Goal: Task Accomplishment & Management: Manage account settings

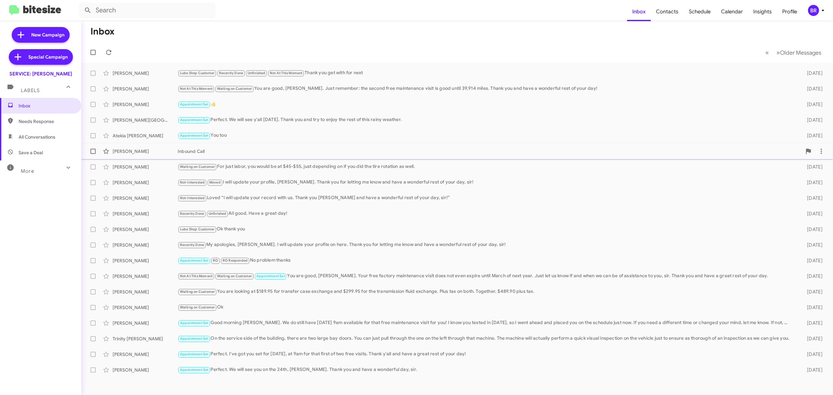
click at [399, 145] on div "Gwendolyn Boehm Inbound Call 11 days ago" at bounding box center [457, 151] width 741 height 13
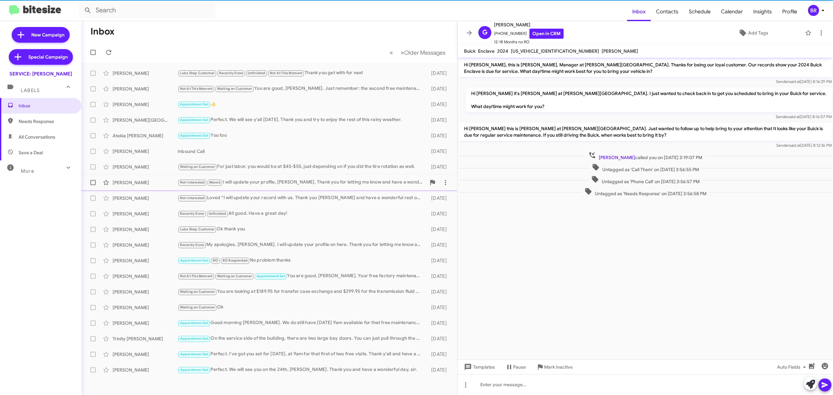
click at [323, 188] on div "Joey Werts Not-Interested Moved I will update your profile, Mr. Werts. Thank yo…" at bounding box center [269, 182] width 365 height 13
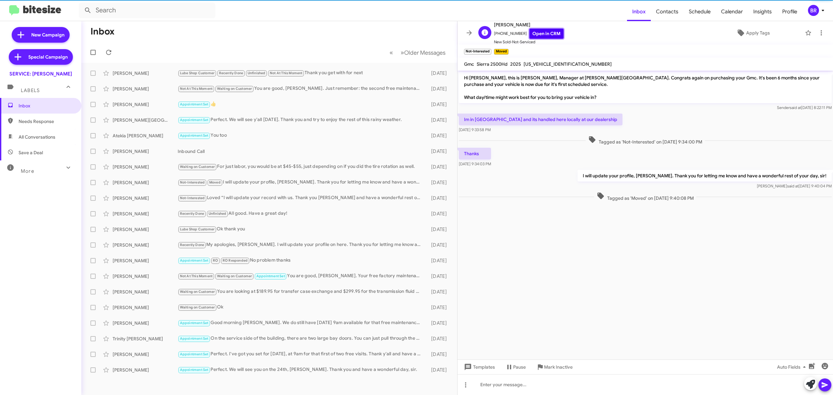
click at [549, 33] on link "Open in CRM" at bounding box center [546, 34] width 34 height 10
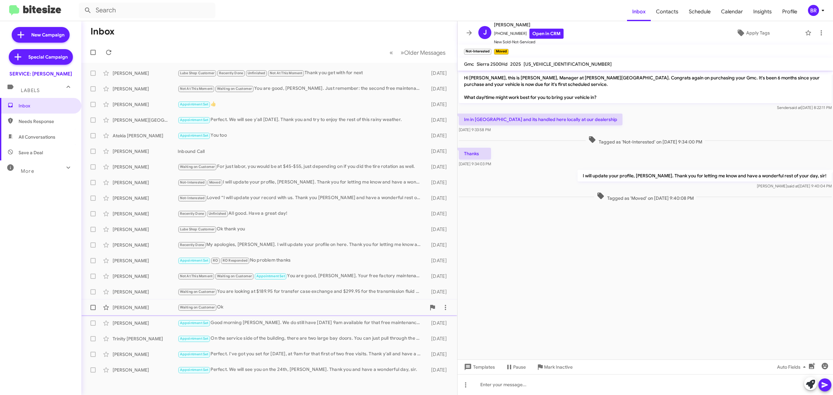
click at [304, 309] on div "Waiting on Customer Ok" at bounding box center [302, 307] width 248 height 7
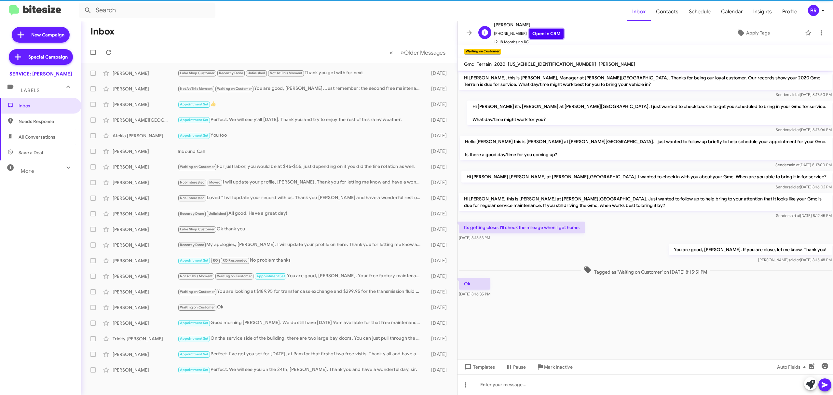
click at [537, 31] on link "Open in CRM" at bounding box center [546, 34] width 34 height 10
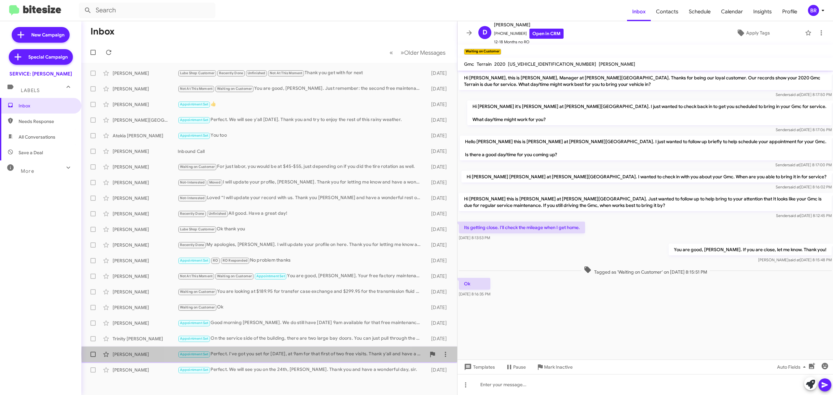
click at [284, 354] on div "Appointment Set Perfect. I've got you set for Friday, the 26th, at 9am for that…" at bounding box center [302, 354] width 248 height 7
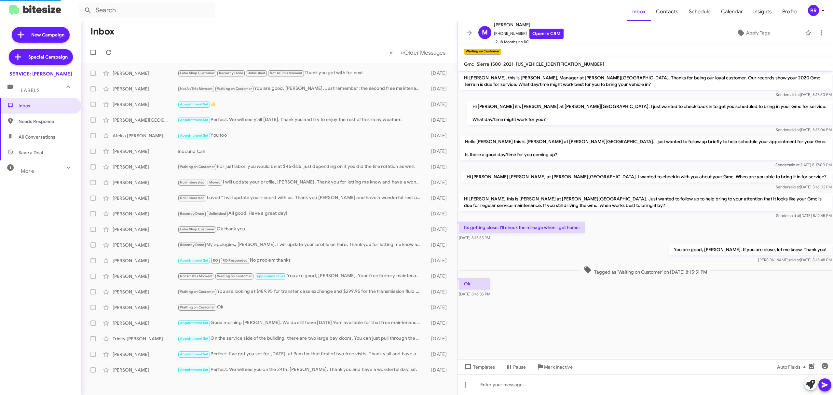
scroll to position [7, 0]
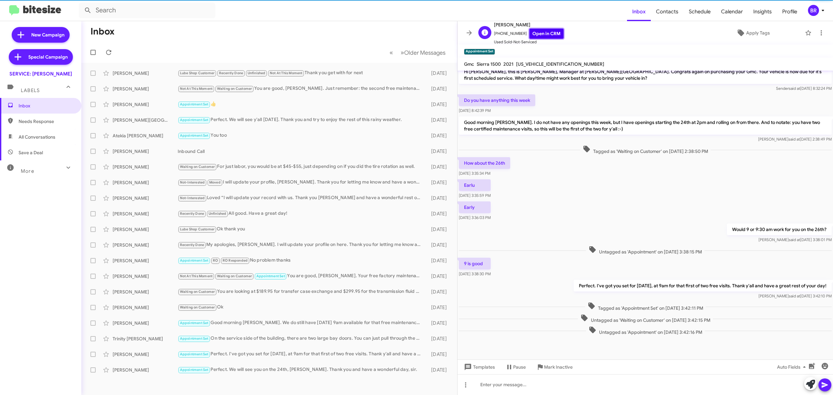
click at [535, 31] on link "Open in CRM" at bounding box center [546, 34] width 34 height 10
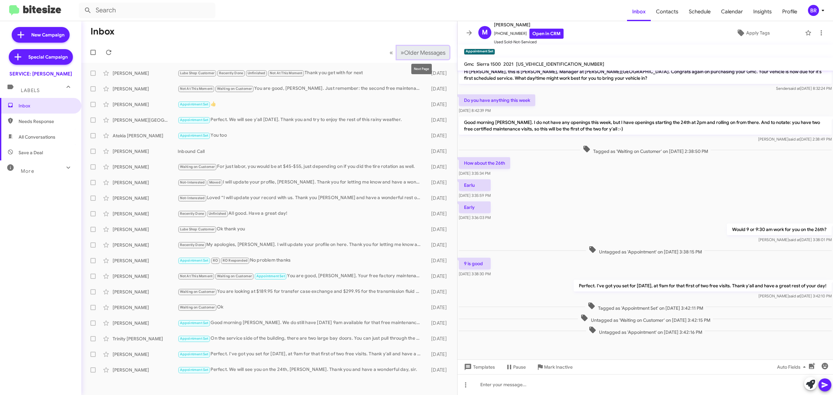
click at [432, 51] on span "Older Messages" at bounding box center [424, 52] width 41 height 7
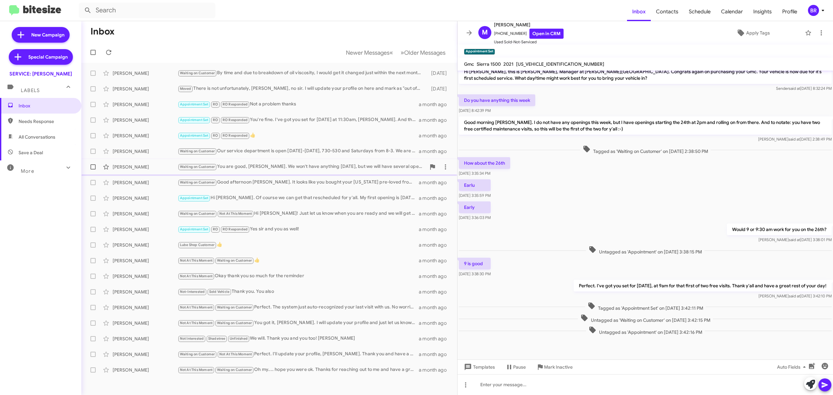
click at [318, 163] on div "Waiting on Customer You are good, Mr. Trussell. We won't have anything this Fri…" at bounding box center [302, 166] width 248 height 7
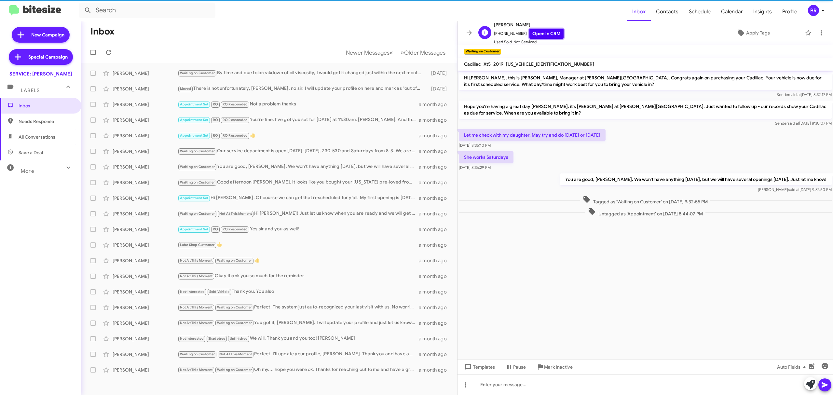
click at [538, 33] on link "Open in CRM" at bounding box center [546, 34] width 34 height 10
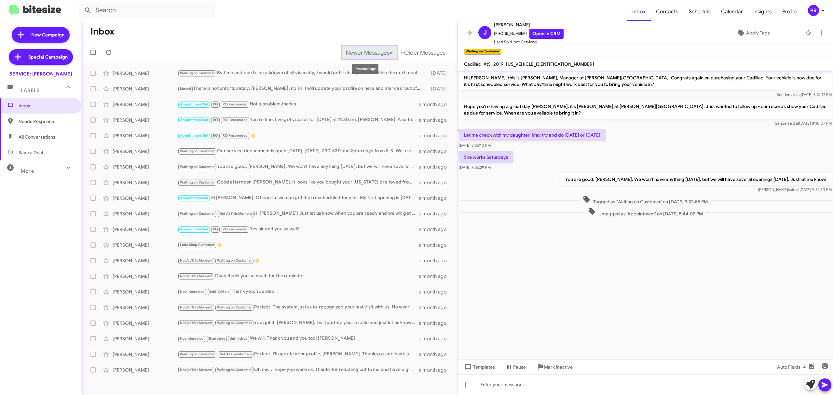
click at [344, 47] on button "Newer Messages « Previous" at bounding box center [369, 52] width 55 height 13
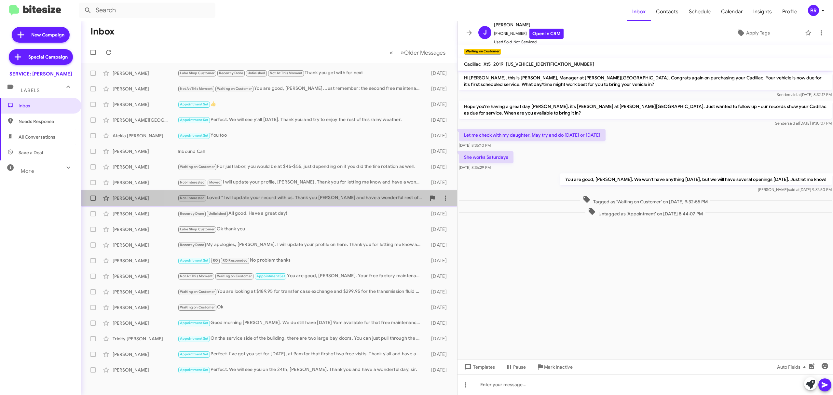
click at [299, 194] on div "Andrew Morgan Not-Interested Loved “I will update your record with us. Thank yo…" at bounding box center [269, 198] width 365 height 13
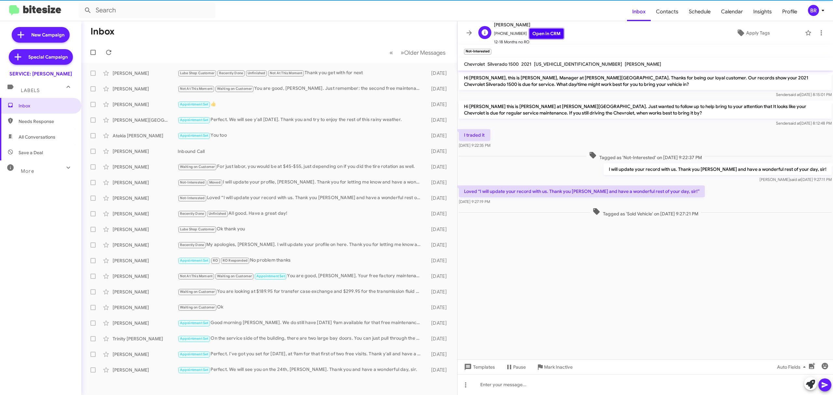
click at [547, 36] on link "Open in CRM" at bounding box center [546, 34] width 34 height 10
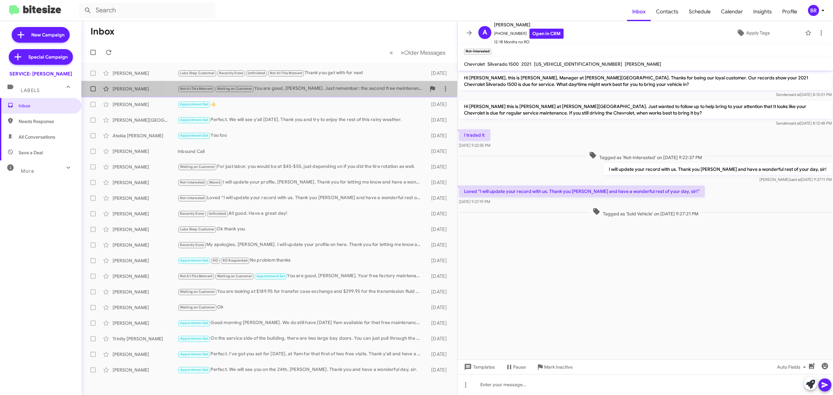
click at [331, 84] on div "Michael Burgner Not At This Moment Waiting on Customer You are good, Mr. Burgne…" at bounding box center [269, 88] width 365 height 13
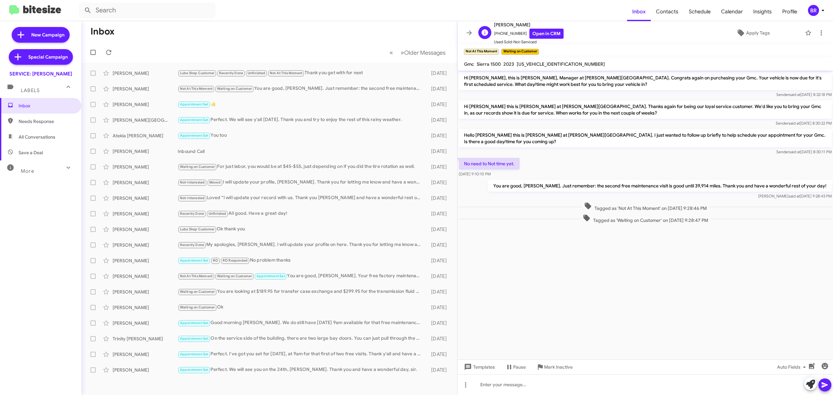
click at [538, 27] on span "Michael Burgner" at bounding box center [529, 25] width 70 height 8
click at [538, 30] on link "Open in CRM" at bounding box center [546, 34] width 34 height 10
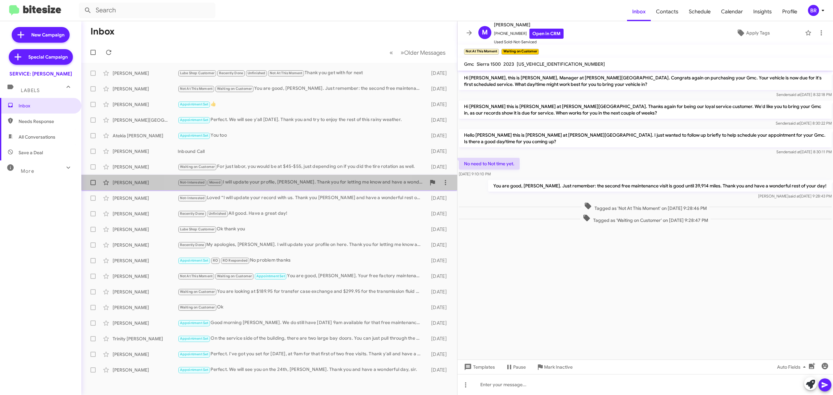
click at [283, 182] on div "Not-Interested Moved I will update your profile, Mr. Werts. Thank you for letti…" at bounding box center [302, 182] width 248 height 7
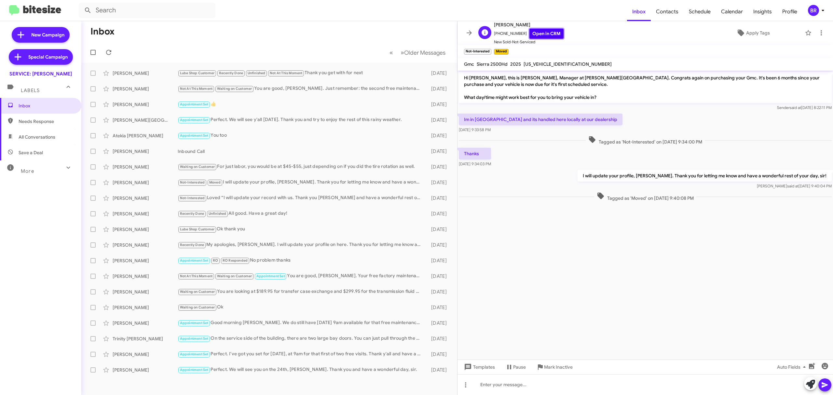
click at [539, 34] on link "Open in CRM" at bounding box center [546, 34] width 34 height 10
click at [426, 51] on span "Older Messages" at bounding box center [424, 52] width 41 height 7
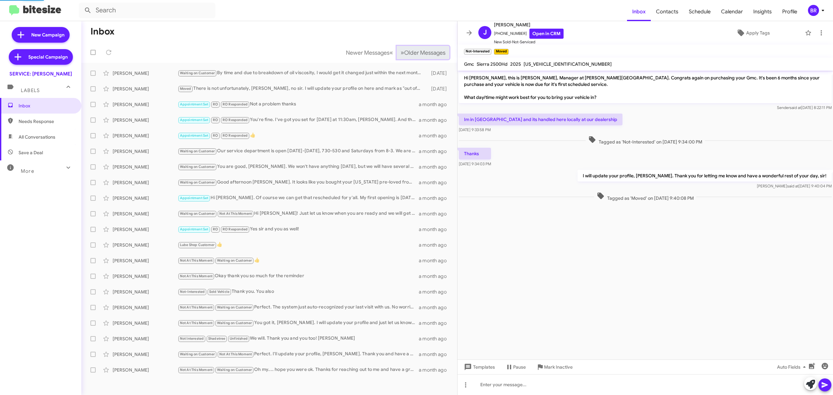
click at [426, 51] on span "Older Messages" at bounding box center [424, 52] width 41 height 7
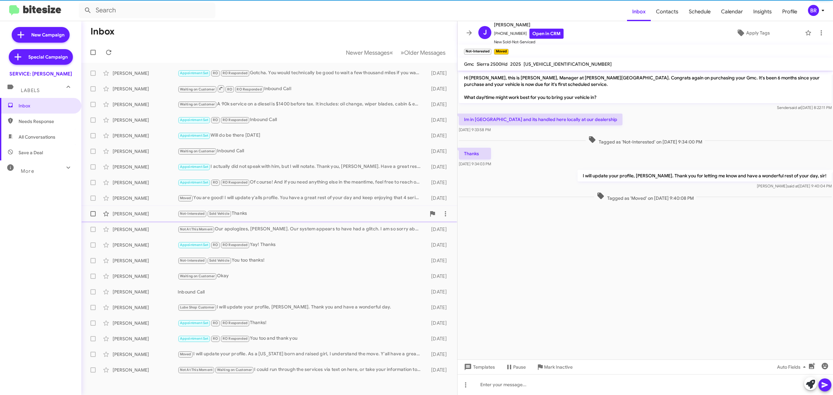
click at [304, 220] on div "Angela Floyd Not-Interested Sold Vehicle Thanks 2 months ago" at bounding box center [269, 213] width 365 height 13
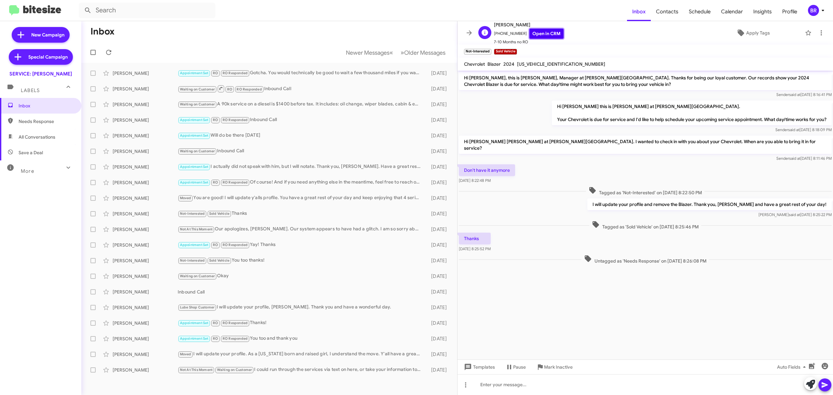
click at [538, 33] on link "Open in CRM" at bounding box center [546, 34] width 34 height 10
click at [812, 6] on div "BR" at bounding box center [813, 10] width 11 height 11
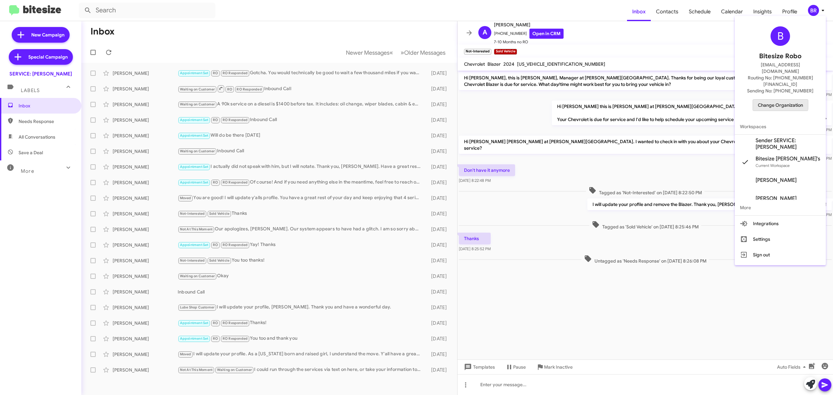
click at [776, 100] on span "Change Organization" at bounding box center [780, 105] width 45 height 11
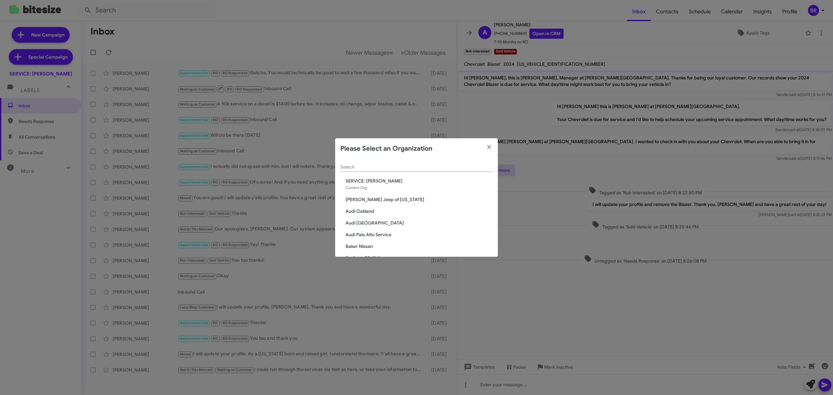
click at [417, 163] on div "Search" at bounding box center [416, 165] width 152 height 13
click at [417, 164] on div "Search" at bounding box center [416, 165] width 152 height 13
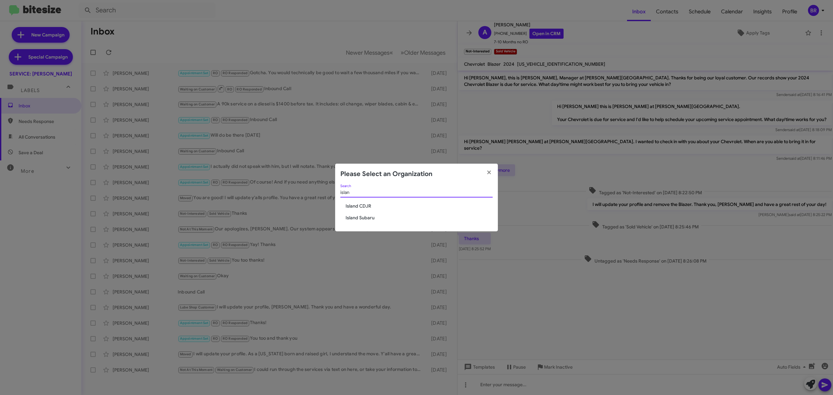
type input "islan"
click at [365, 206] on span "Island CDJR" at bounding box center [419, 206] width 147 height 7
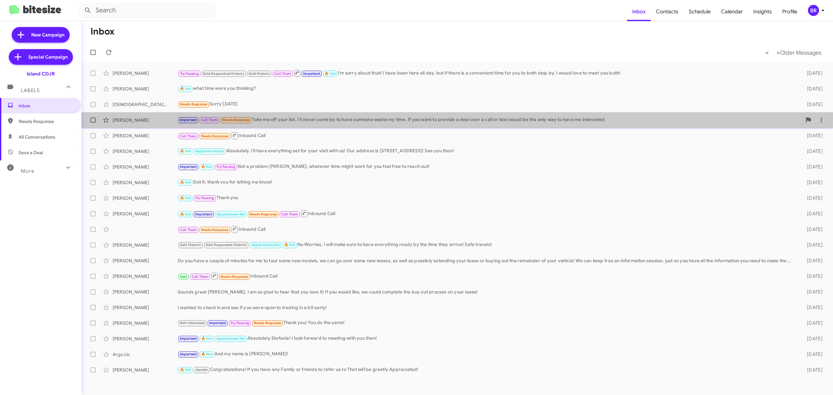
click at [329, 126] on div "Adam Hasner Important Call Them Needs Response Take me off your list. I'll neve…" at bounding box center [457, 120] width 741 height 13
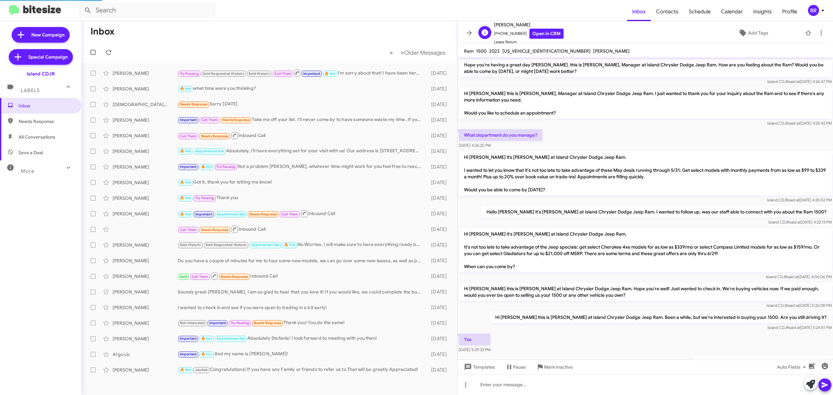
scroll to position [277, 0]
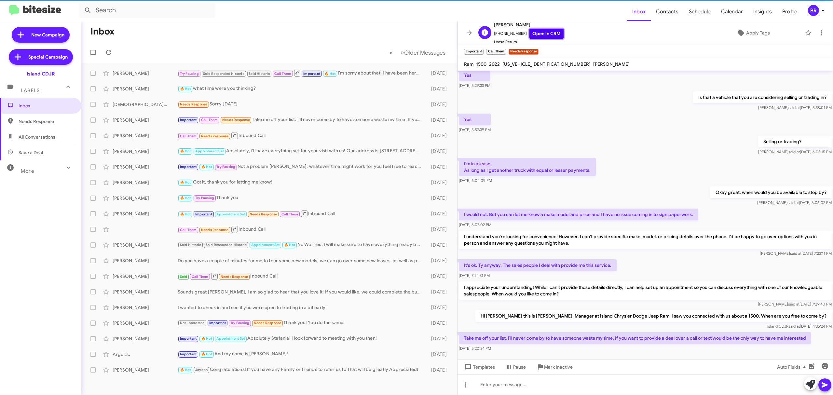
click at [532, 34] on link "Open in CRM" at bounding box center [546, 34] width 34 height 10
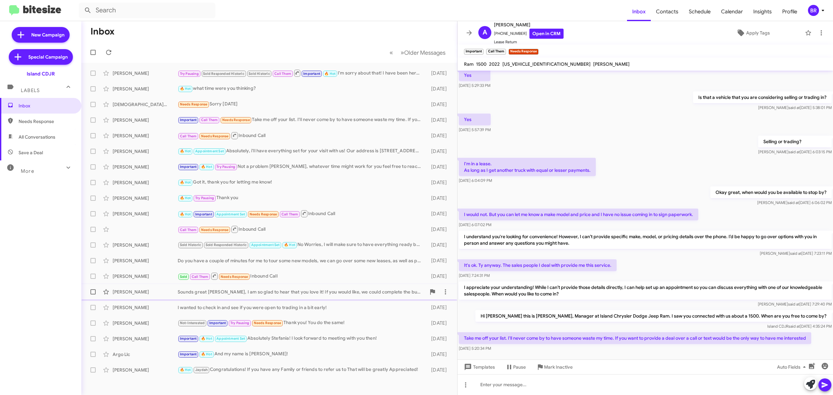
click at [311, 288] on div "Ana Rodriguez Sounds great Ana, I am so glad to hear that you love it! If you w…" at bounding box center [269, 291] width 365 height 13
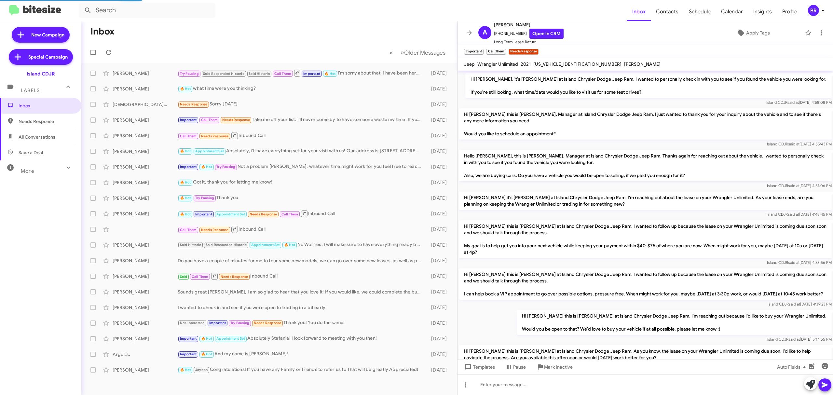
scroll to position [473, 0]
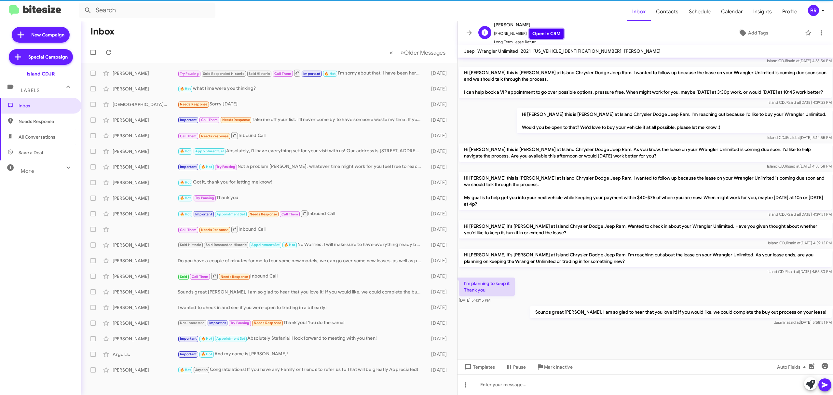
click at [542, 34] on link "Open in CRM" at bounding box center [546, 34] width 34 height 10
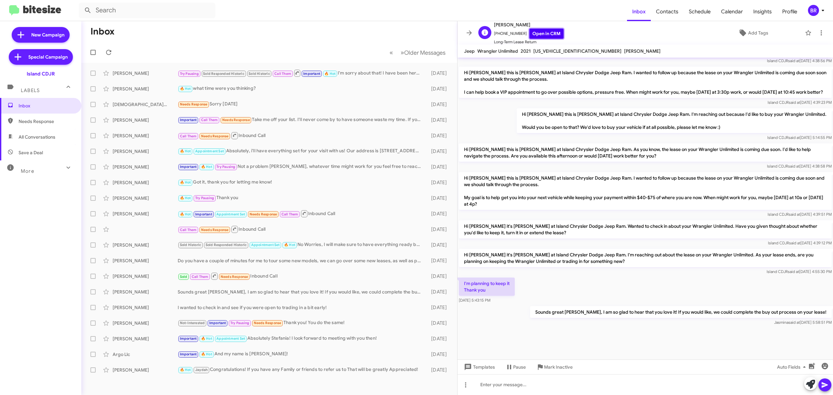
scroll to position [460, 0]
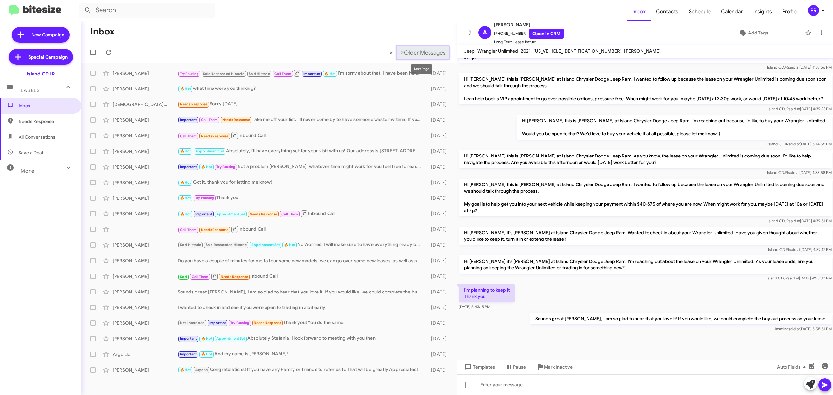
click at [429, 53] on span "Older Messages" at bounding box center [424, 52] width 41 height 7
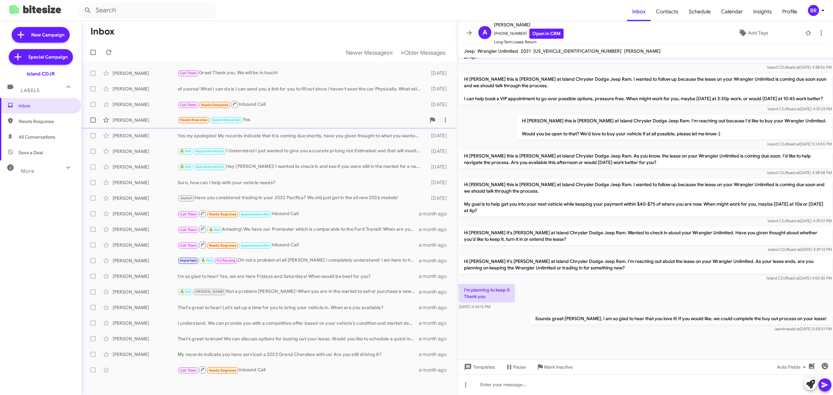
click at [298, 124] on div "George Grimley Needs Response Appointment Set Yes 19 days ago" at bounding box center [269, 120] width 365 height 13
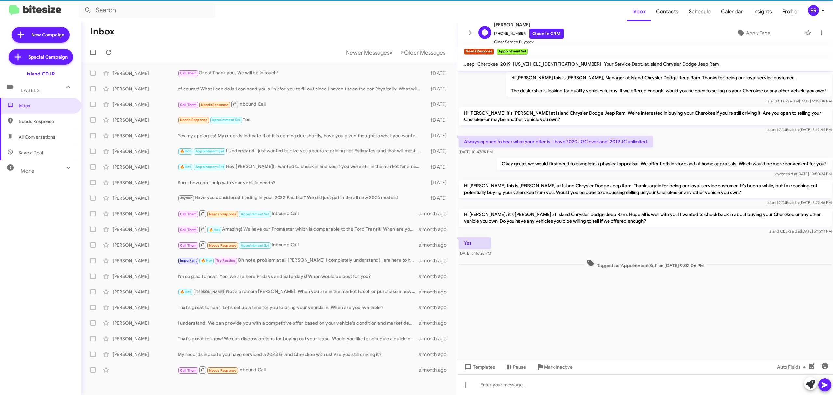
click at [547, 39] on span "Older Service Buyback" at bounding box center [529, 42] width 70 height 7
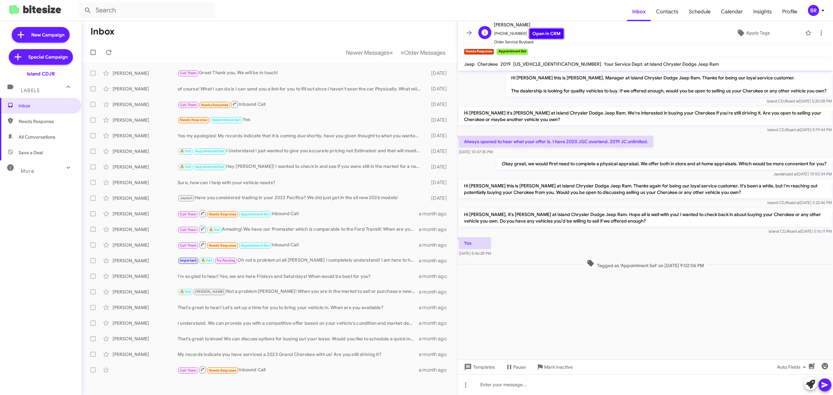
click at [538, 34] on link "Open in CRM" at bounding box center [546, 34] width 34 height 10
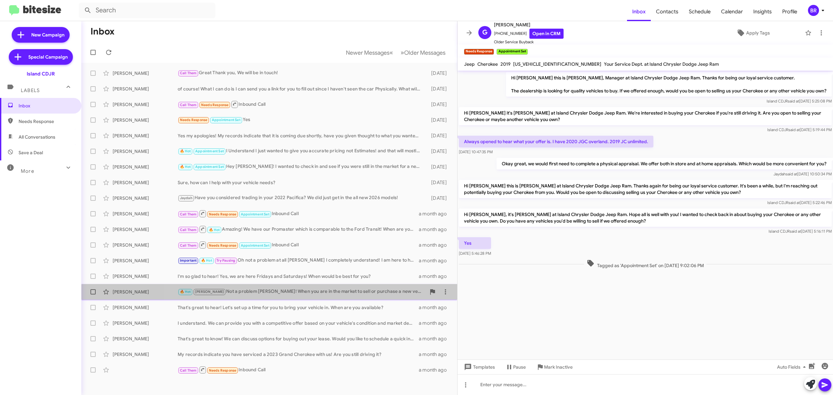
click at [294, 297] on div "Nikolas Quintero 🔥 Hot Nicole Not a problem Nikolas! When you are in the market…" at bounding box center [269, 291] width 365 height 13
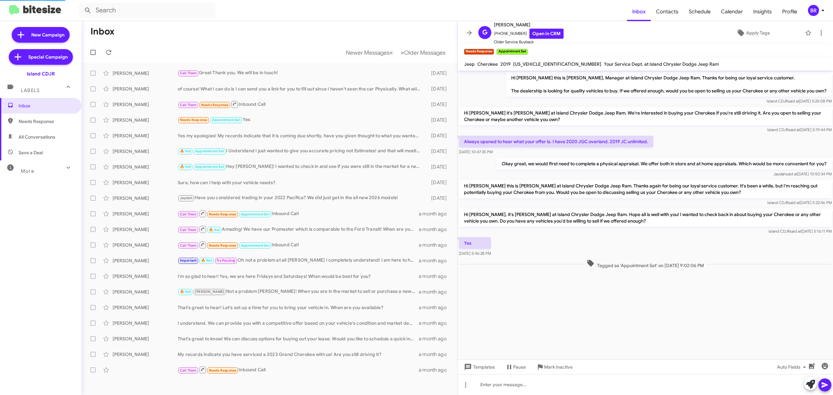
scroll to position [209, 0]
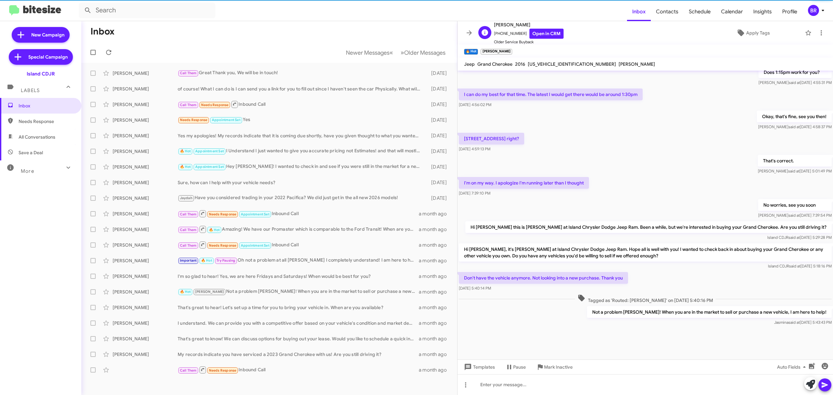
click at [547, 39] on span "Older Service Buyback" at bounding box center [529, 42] width 70 height 7
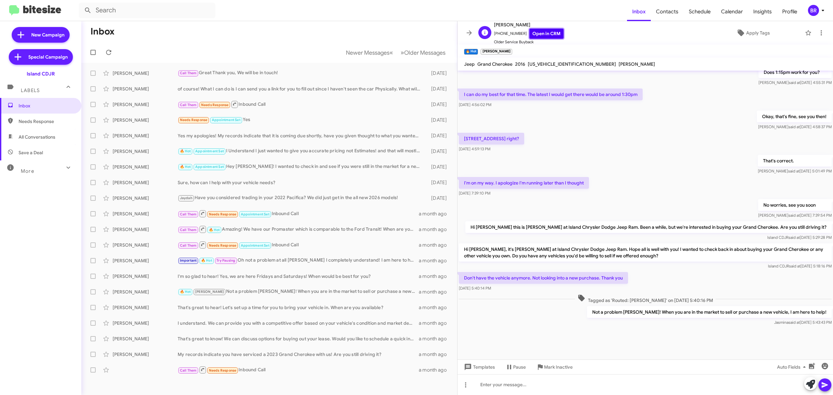
click at [540, 33] on link "Open in CRM" at bounding box center [546, 34] width 34 height 10
click at [36, 169] on div "More" at bounding box center [34, 168] width 58 height 12
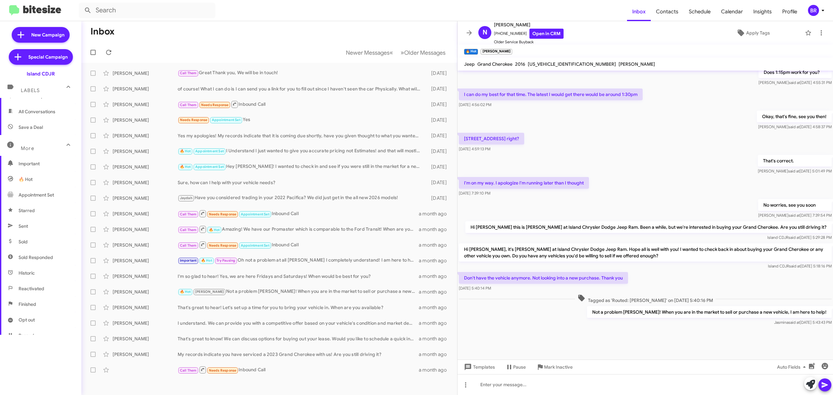
scroll to position [40, 0]
click at [42, 311] on span "Opt out" at bounding box center [40, 306] width 81 height 16
type input "in:opt-out"
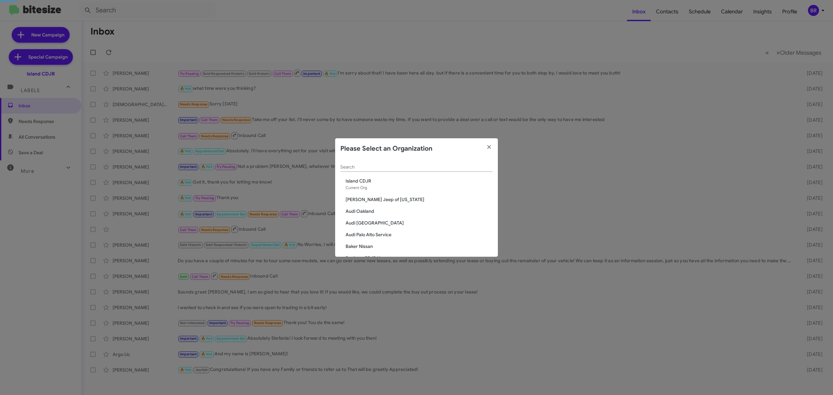
scroll to position [28, 0]
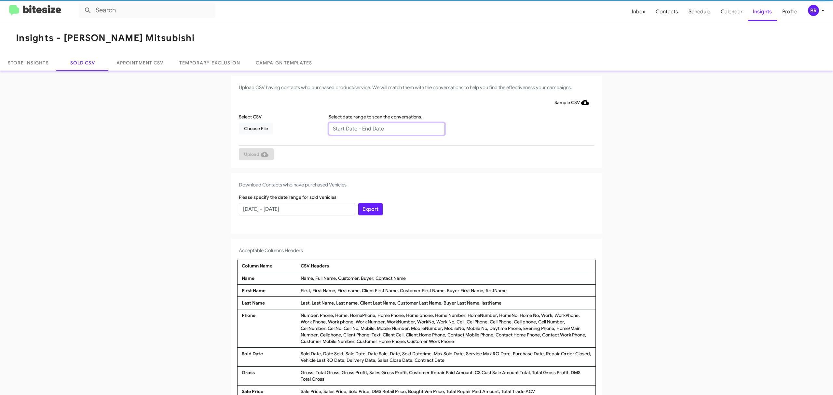
click at [383, 128] on input "text" at bounding box center [387, 129] width 116 height 12
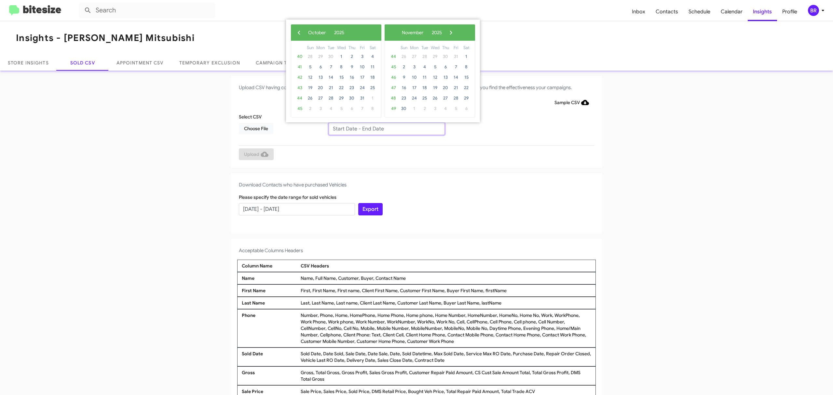
type input "08/06/2025 - 10/06/2025"
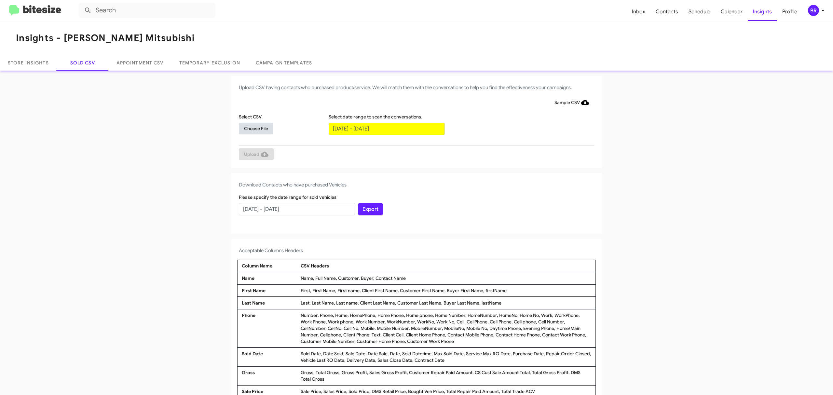
click at [253, 128] on span "Choose File" at bounding box center [256, 129] width 24 height 12
click at [253, 154] on span "Upload" at bounding box center [256, 155] width 24 height 12
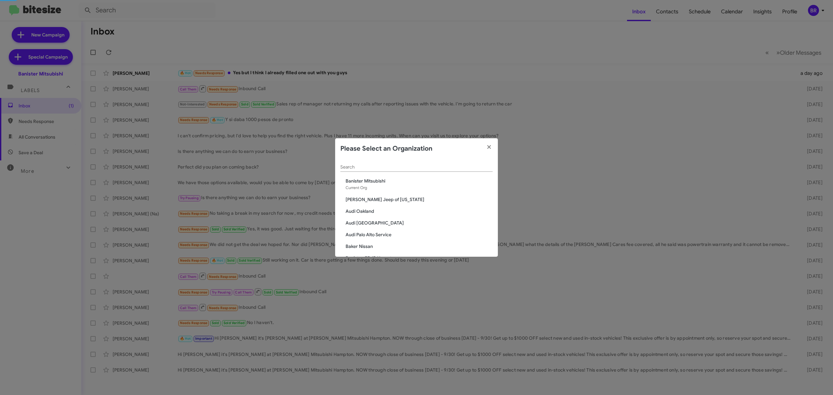
scroll to position [1000, 0]
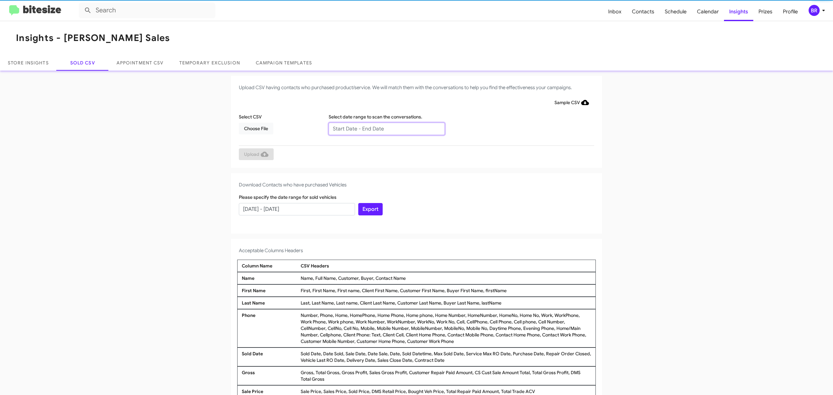
click at [383, 128] on input "text" at bounding box center [387, 129] width 116 height 12
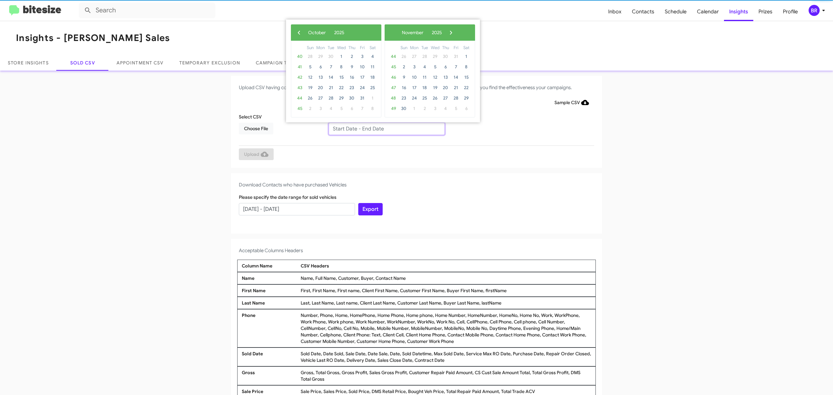
type input "08/06/2025 - 10/06/2025"
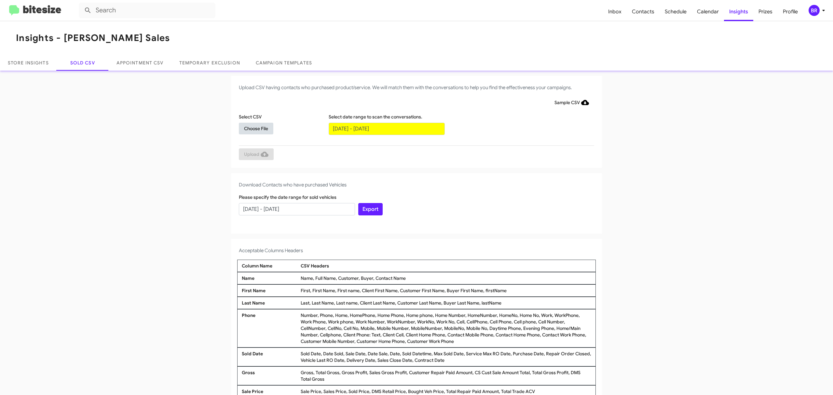
click at [253, 128] on span "Choose File" at bounding box center [256, 129] width 24 height 12
click at [253, 154] on span "Upload" at bounding box center [256, 155] width 24 height 12
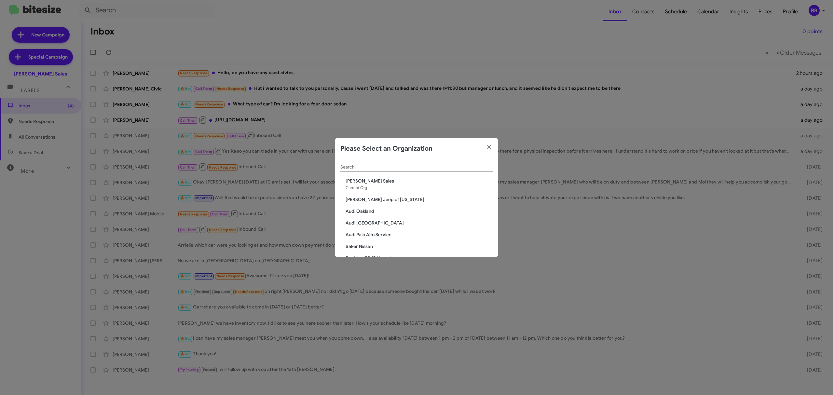
scroll to position [1000, 0]
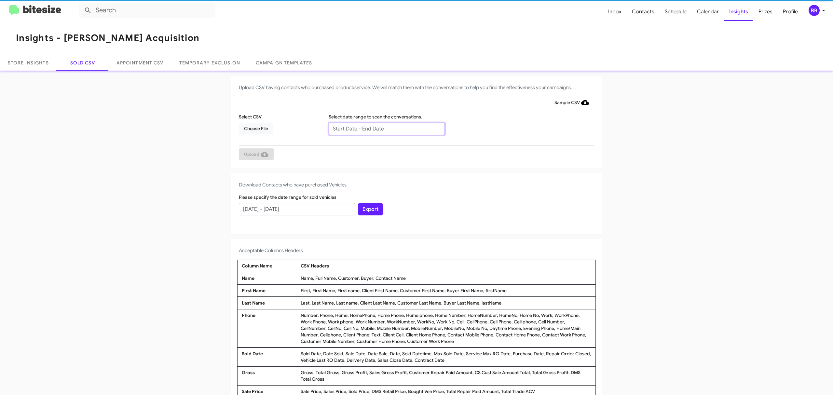
click at [383, 128] on input "text" at bounding box center [387, 129] width 116 height 12
type input "[DATE] - [DATE]"
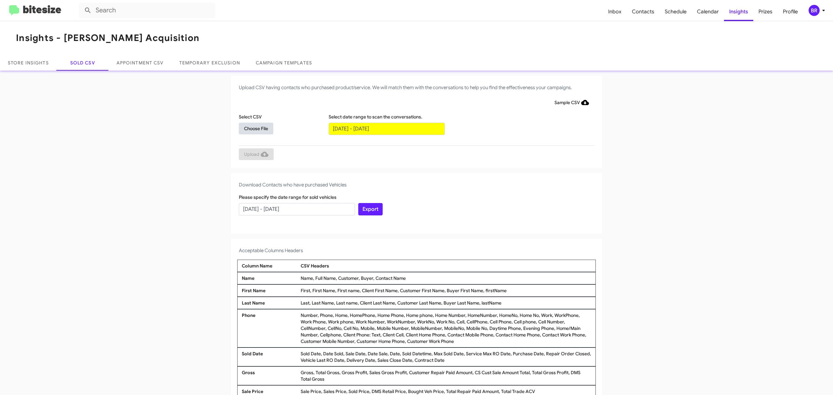
click at [253, 128] on span "Choose File" at bounding box center [256, 129] width 24 height 12
click at [253, 154] on span "Upload" at bounding box center [256, 155] width 24 height 12
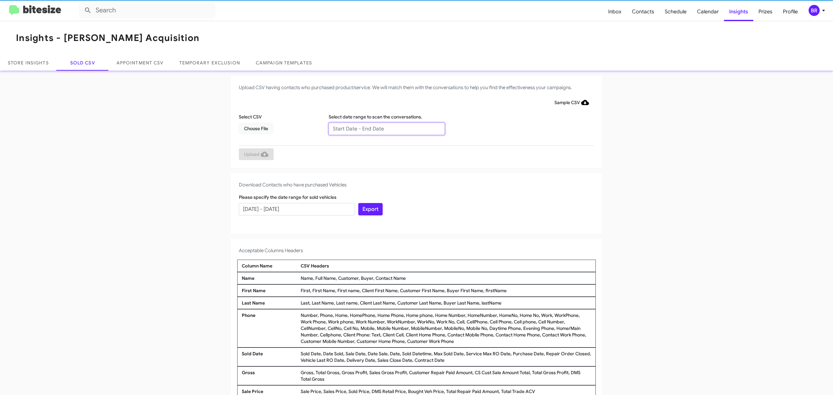
click at [383, 128] on input "text" at bounding box center [387, 129] width 116 height 12
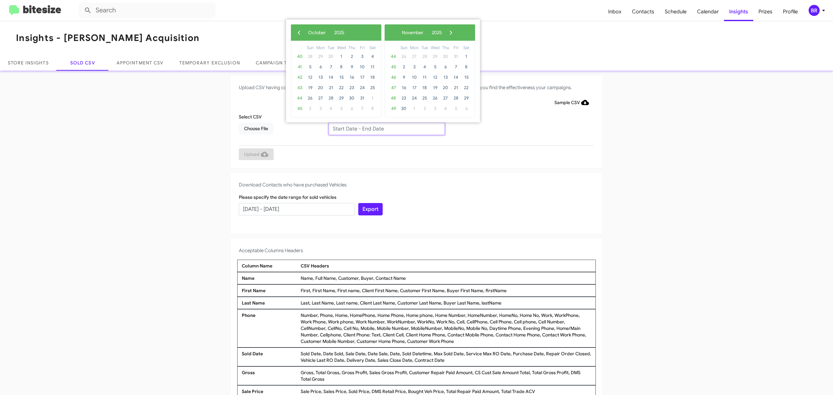
type input "[DATE] - [DATE]"
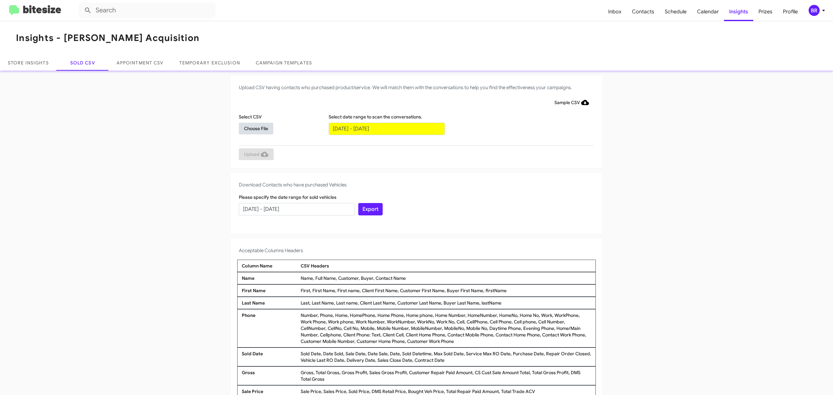
click at [253, 128] on span "Choose File" at bounding box center [256, 129] width 24 height 12
click at [443, 197] on div "Export" at bounding box center [416, 205] width 119 height 21
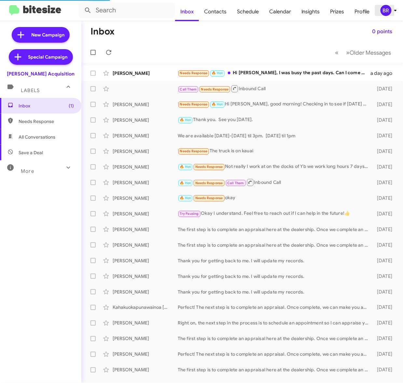
click at [384, 13] on div "BR" at bounding box center [385, 10] width 11 height 11
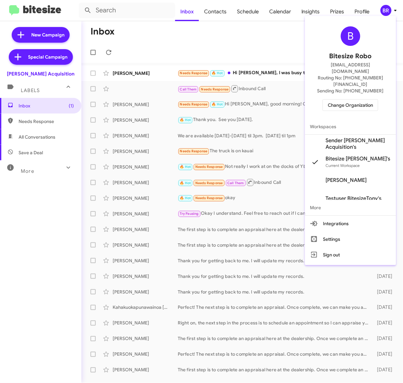
click at [384, 13] on div at bounding box center [201, 191] width 403 height 383
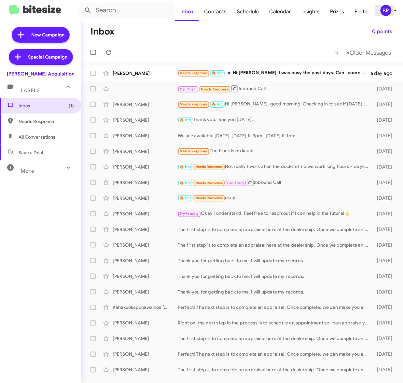
click at [381, 15] on span "BR" at bounding box center [390, 10] width 20 height 11
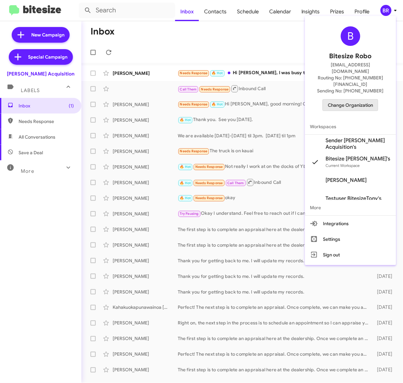
click at [363, 100] on span "Change Organization" at bounding box center [350, 105] width 45 height 11
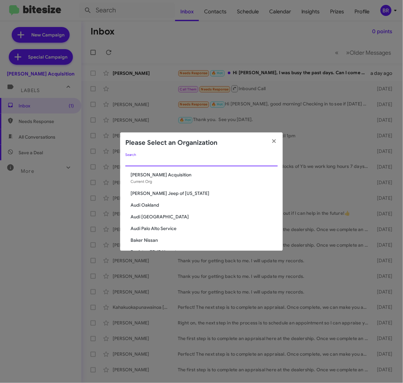
click at [179, 159] on input "Search" at bounding box center [201, 161] width 152 height 5
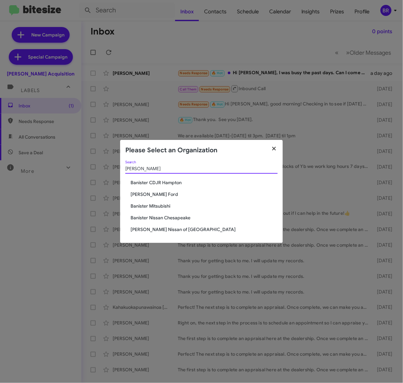
type input "banister"
click at [273, 151] on icon "button" at bounding box center [273, 149] width 7 height 6
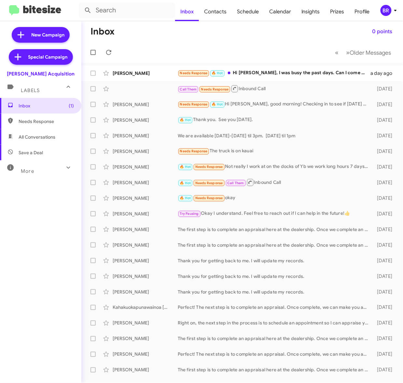
click at [391, 0] on mat-toolbar "Inbox Contacts Schedule Calendar Insights Prizes Profile BR" at bounding box center [201, 10] width 403 height 21
click at [387, 14] on div "BR" at bounding box center [385, 10] width 11 height 11
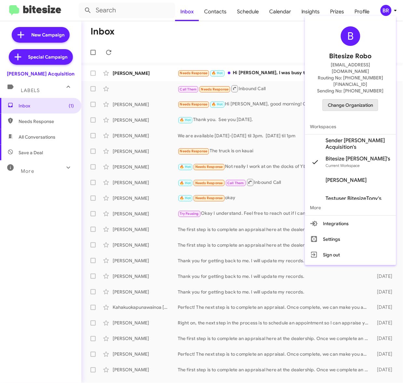
click at [349, 100] on span "Change Organization" at bounding box center [350, 105] width 45 height 11
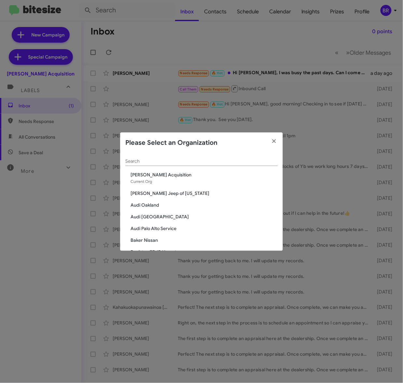
scroll to position [40, 0]
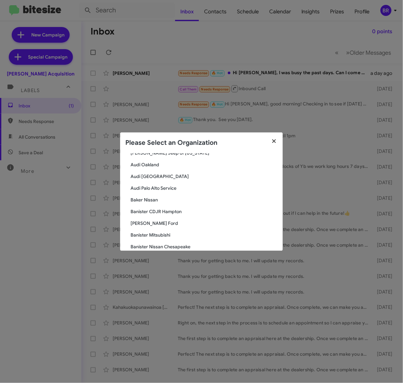
click at [275, 141] on icon "button" at bounding box center [274, 141] width 4 height 4
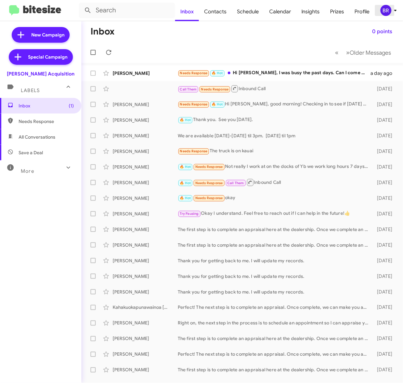
click at [389, 11] on div "BR" at bounding box center [385, 10] width 11 height 11
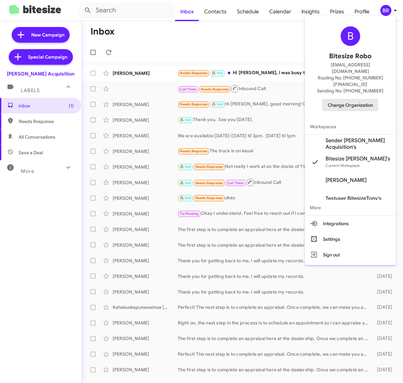
click at [361, 100] on span "Change Organization" at bounding box center [350, 105] width 45 height 11
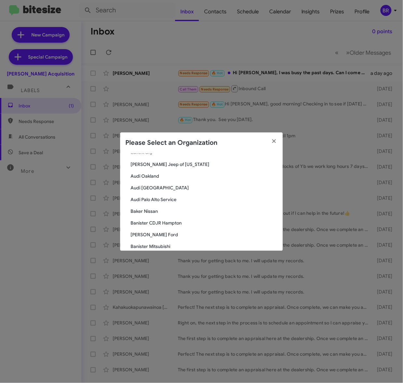
scroll to position [0, 0]
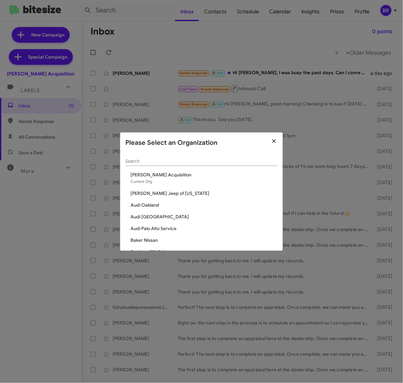
click at [272, 141] on icon "button" at bounding box center [273, 141] width 7 height 6
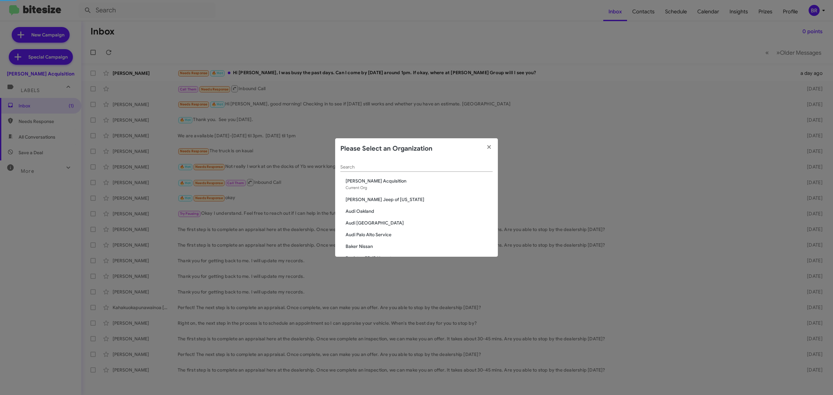
scroll to position [16, 0]
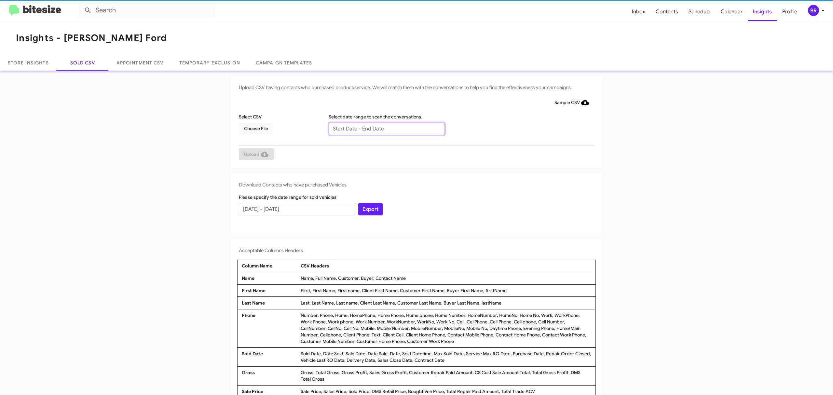
click at [383, 128] on input "text" at bounding box center [387, 129] width 116 height 12
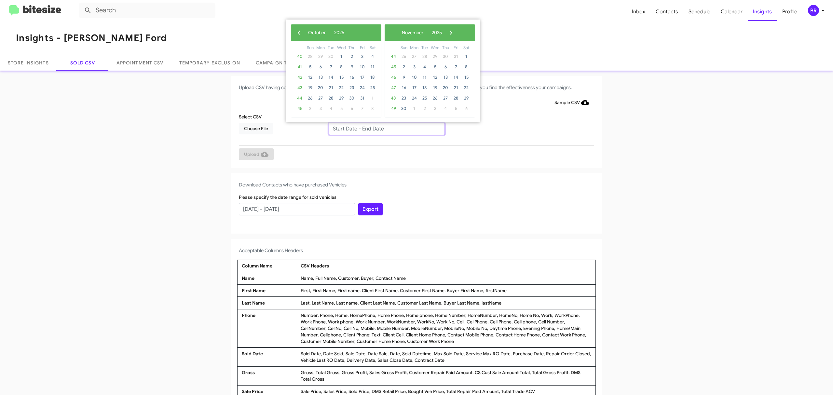
type input "[DATE] - [DATE]"
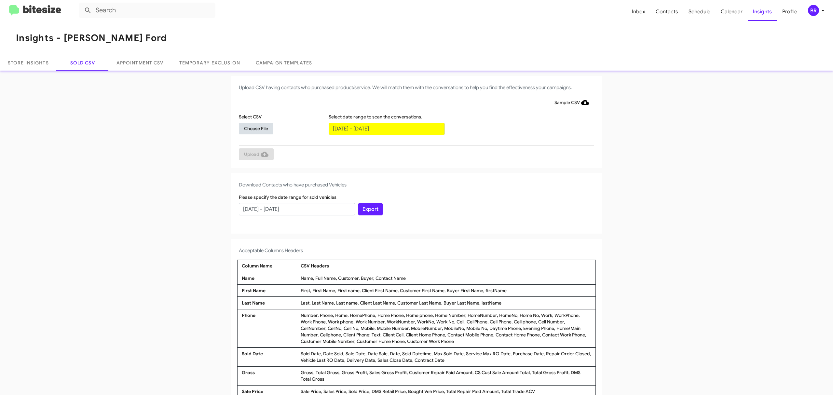
click at [253, 128] on span "Choose File" at bounding box center [256, 129] width 24 height 12
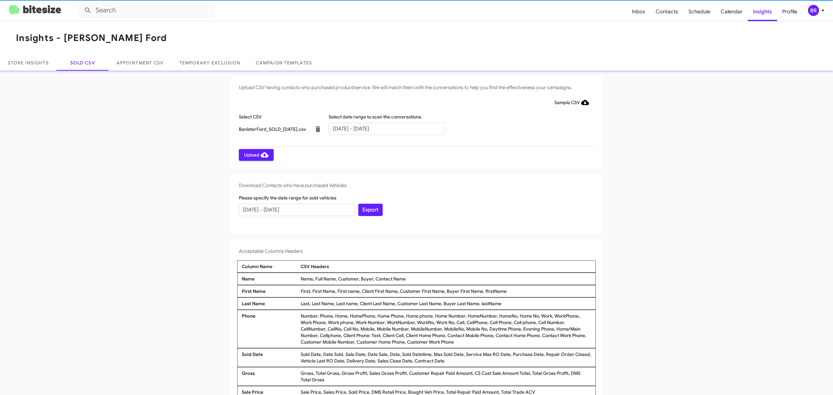
click at [253, 154] on span "Upload" at bounding box center [256, 155] width 24 height 12
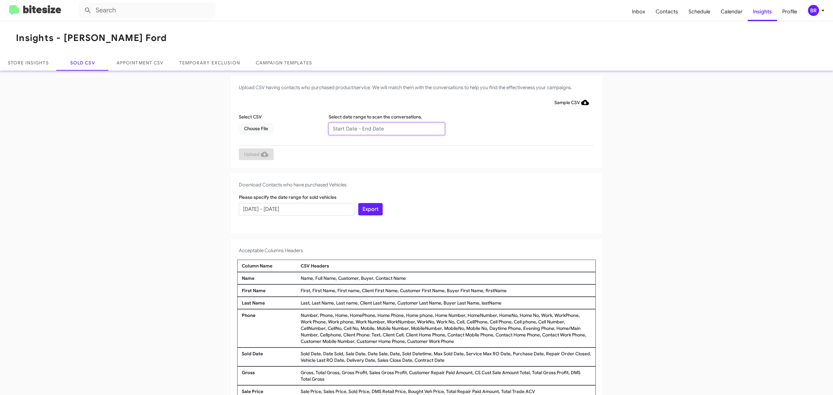
click at [383, 128] on input "text" at bounding box center [387, 129] width 116 height 12
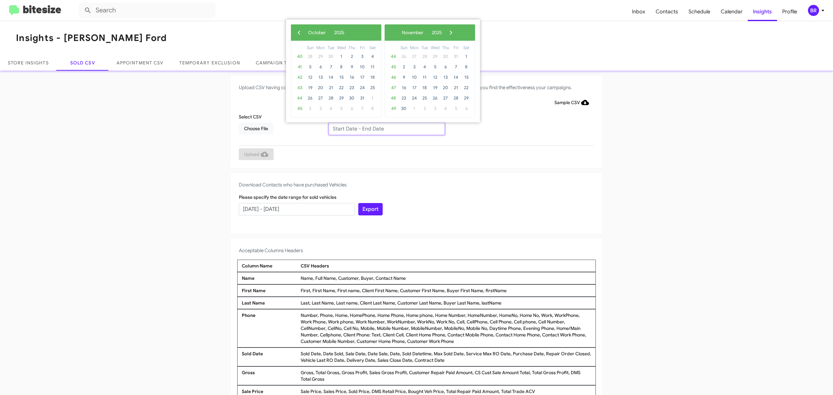
type input "[DATE] - [DATE]"
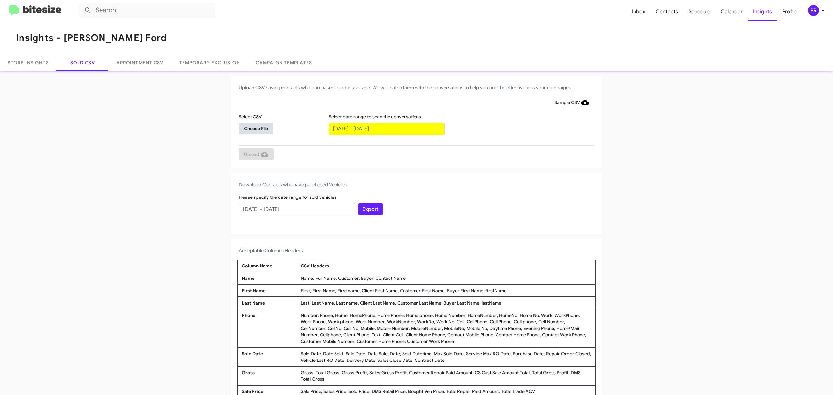
click at [253, 128] on span "Choose File" at bounding box center [256, 129] width 24 height 12
click at [253, 154] on span "Upload" at bounding box center [256, 155] width 24 height 12
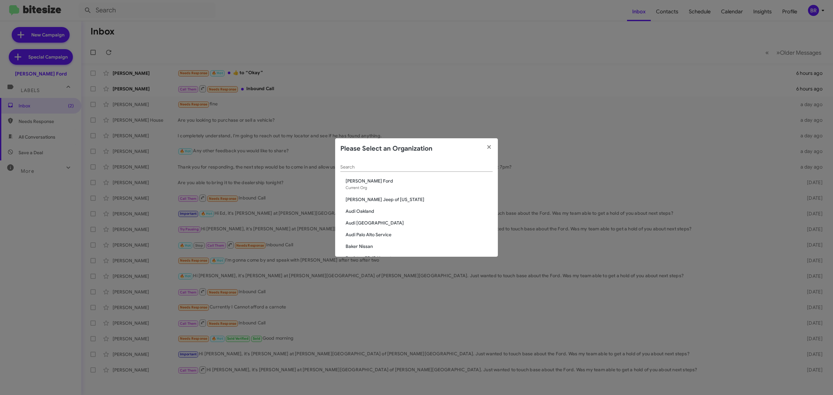
scroll to position [28, 0]
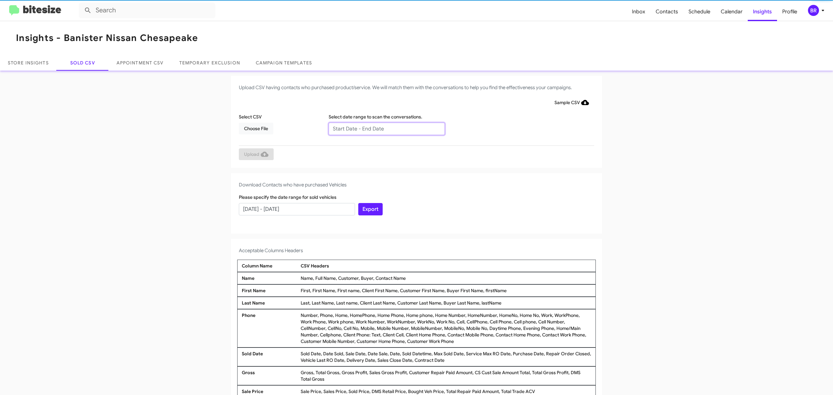
click at [383, 128] on input "text" at bounding box center [387, 129] width 116 height 12
type input "[DATE] - [DATE]"
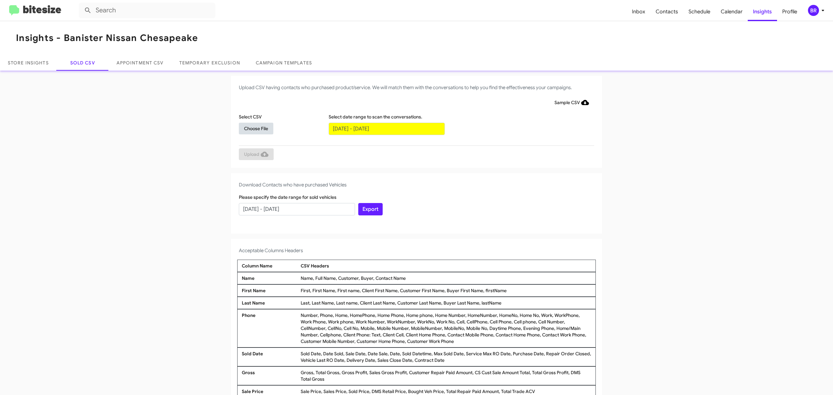
click at [253, 128] on span "Choose File" at bounding box center [256, 129] width 24 height 12
click at [253, 154] on span "Upload" at bounding box center [256, 155] width 24 height 12
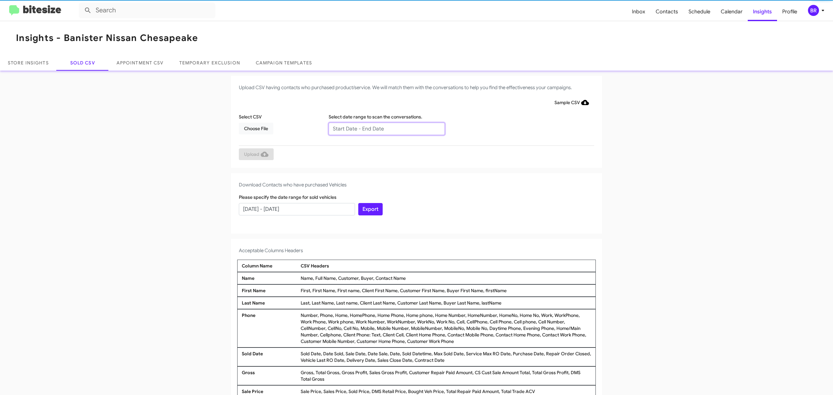
click at [383, 128] on input "text" at bounding box center [387, 129] width 116 height 12
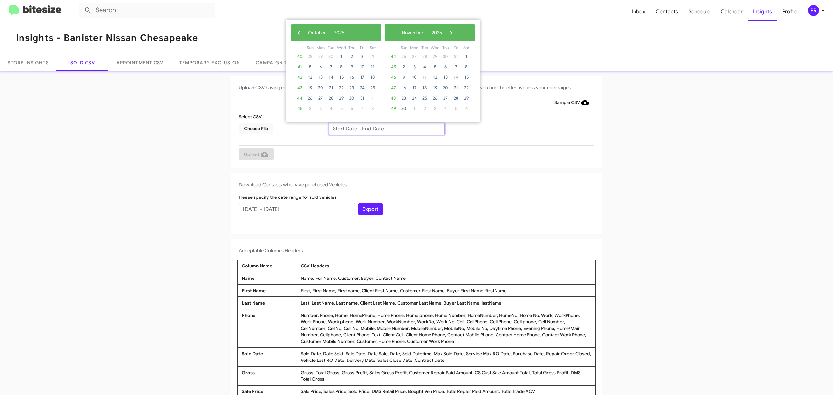
type input "[DATE] - [DATE]"
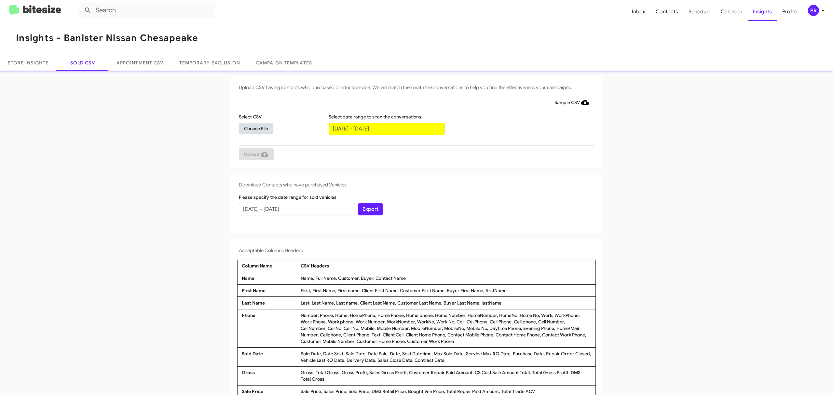
click at [253, 128] on span "Choose File" at bounding box center [256, 129] width 24 height 12
click at [253, 154] on span "Upload" at bounding box center [256, 155] width 24 height 12
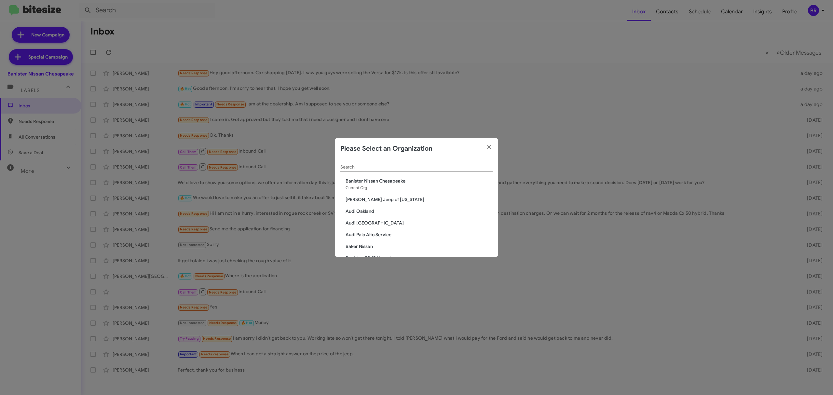
click at [396, 165] on input "Search" at bounding box center [416, 167] width 152 height 5
paste input "Banister Nissan Norfolk"
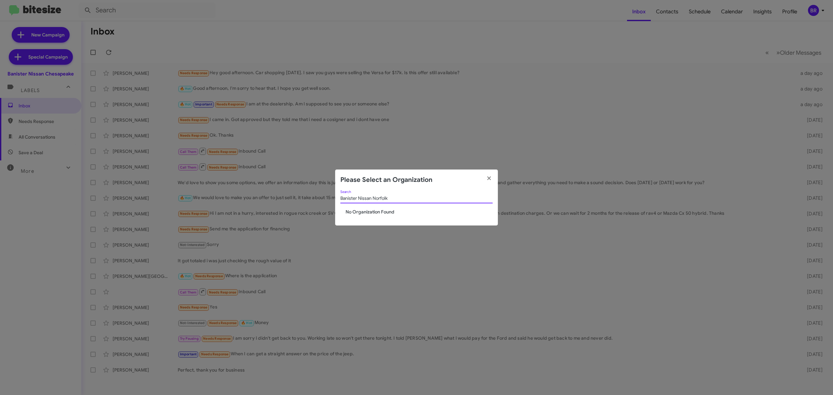
click at [407, 199] on input "Banister Nissan Norfolk" at bounding box center [416, 198] width 152 height 5
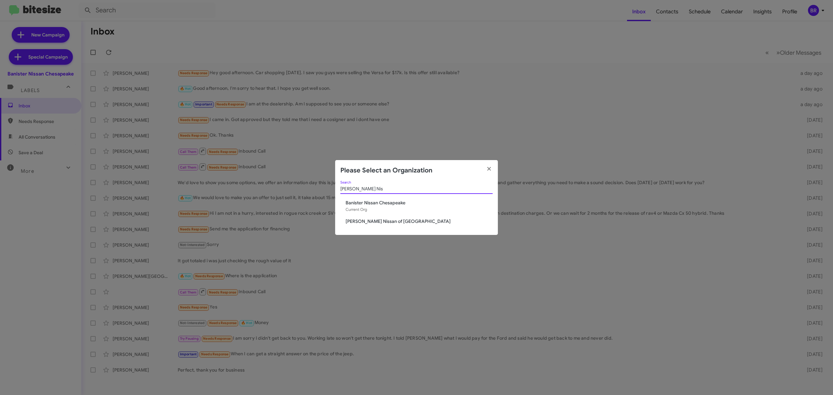
type input "Banister Nis"
click at [490, 169] on icon "button" at bounding box center [489, 169] width 7 height 6
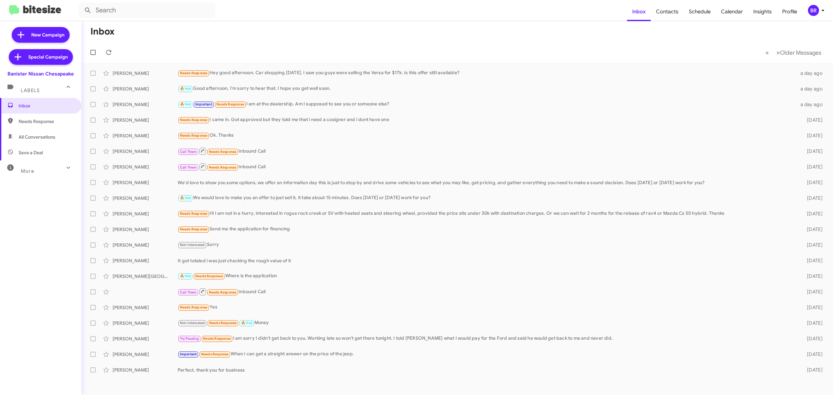
click at [44, 170] on div "More" at bounding box center [34, 168] width 58 height 12
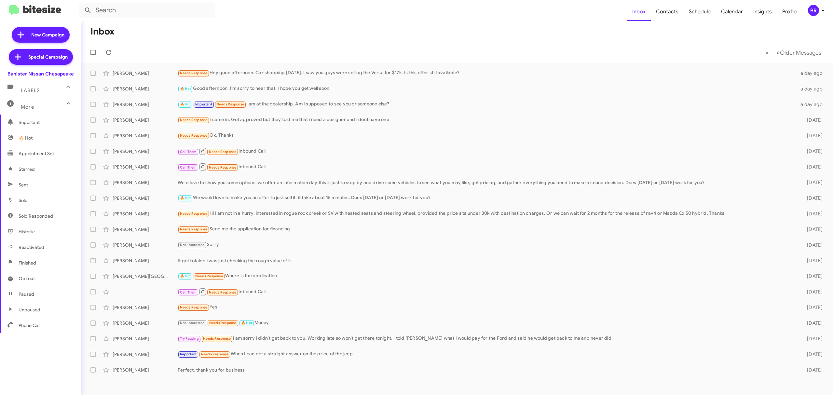
scroll to position [70, 0]
click at [35, 278] on span "Opt out" at bounding box center [40, 276] width 81 height 16
type input "in:opt-out"
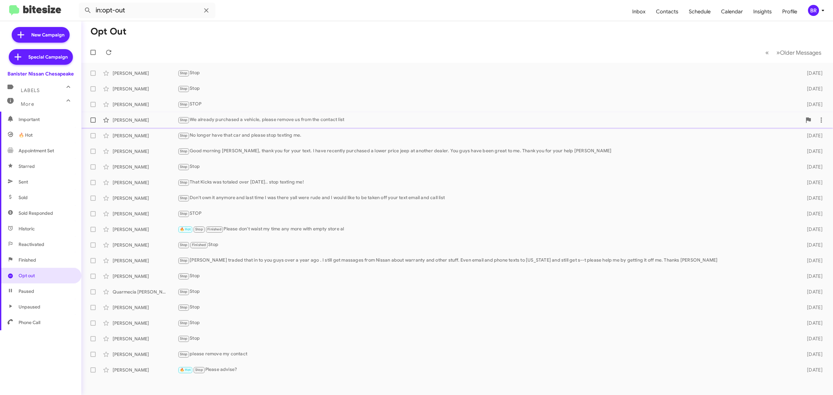
click at [308, 124] on div "Ashley Bass Stop We already purchased a vehicle, please remove us from the cont…" at bounding box center [457, 120] width 741 height 13
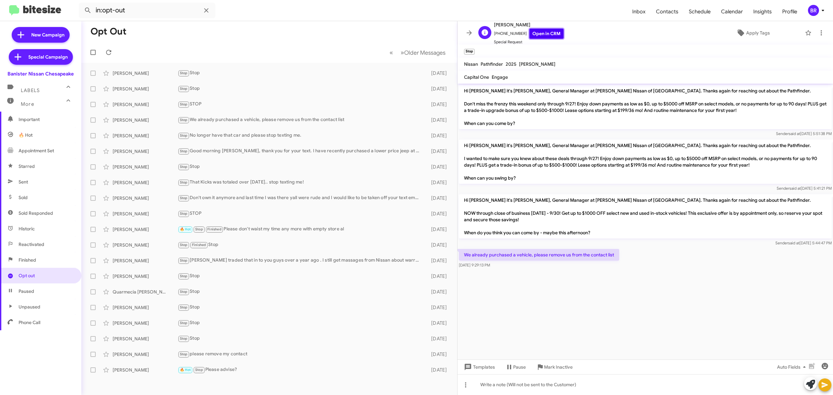
click at [537, 35] on link "Open in CRM" at bounding box center [546, 34] width 34 height 10
click at [813, 9] on div "BR" at bounding box center [813, 10] width 11 height 11
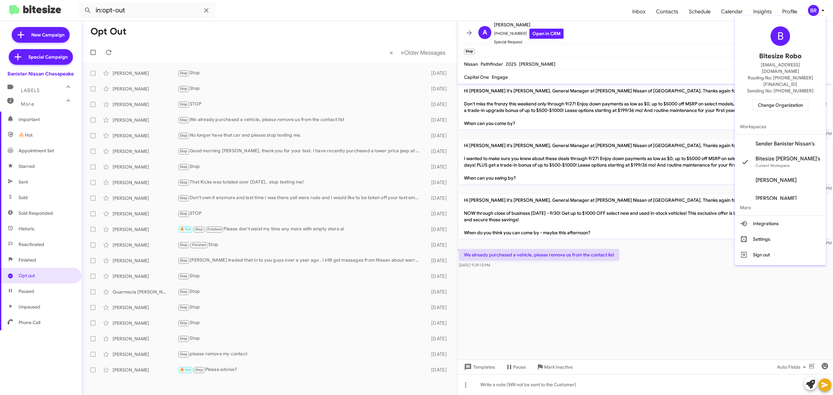
click at [781, 100] on span "Change Organization" at bounding box center [780, 105] width 45 height 11
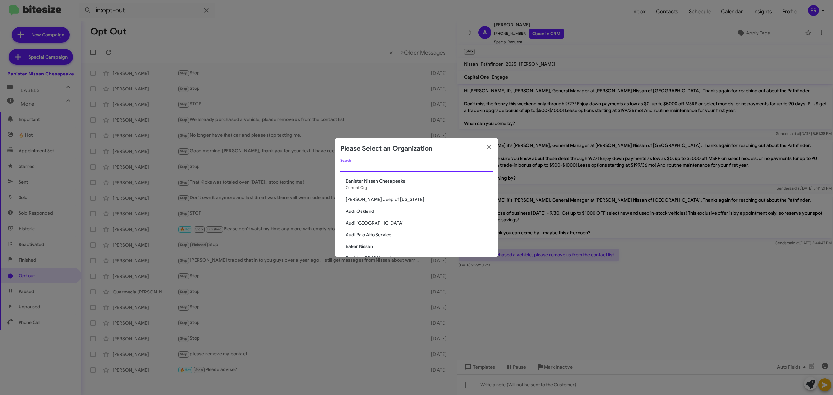
click at [429, 167] on input "Search" at bounding box center [416, 167] width 152 height 5
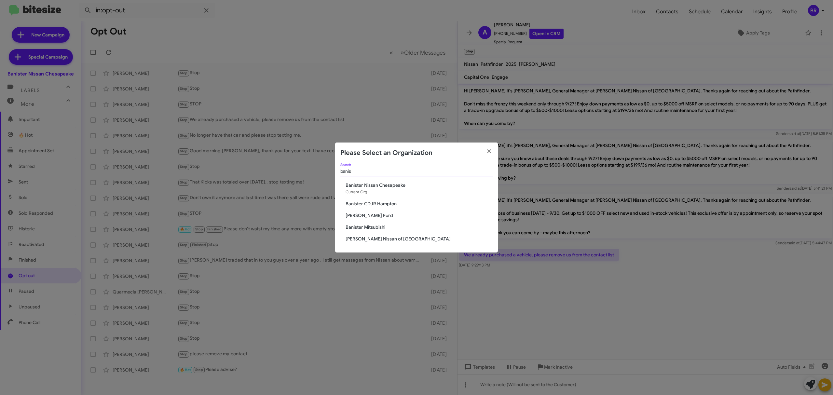
type input "banis"
click at [371, 228] on span "Banister Mitsubishi" at bounding box center [419, 227] width 147 height 7
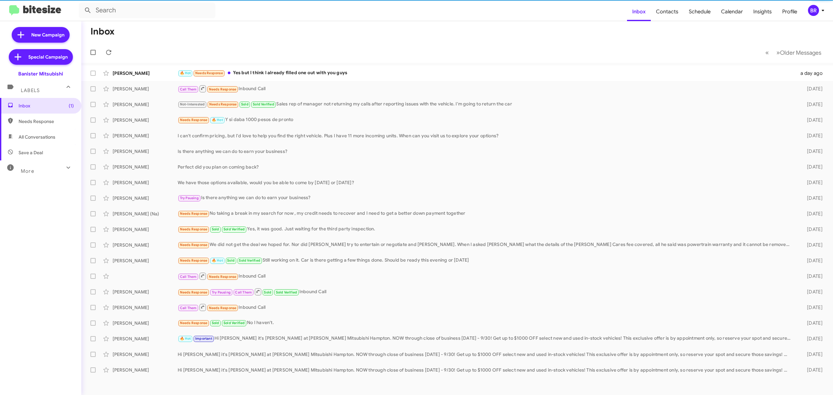
click at [53, 174] on div "More" at bounding box center [34, 168] width 58 height 12
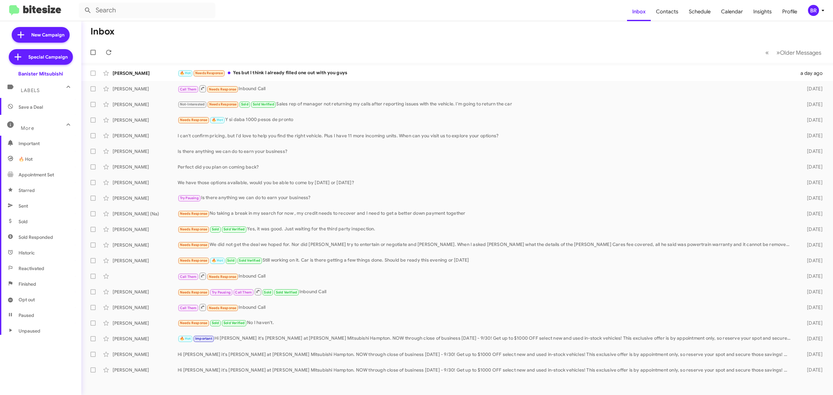
scroll to position [70, 0]
drag, startPoint x: 38, startPoint y: 275, endPoint x: 42, endPoint y: 275, distance: 3.9
click at [38, 275] on span "Opt out" at bounding box center [40, 276] width 81 height 16
type input "in:opt-out"
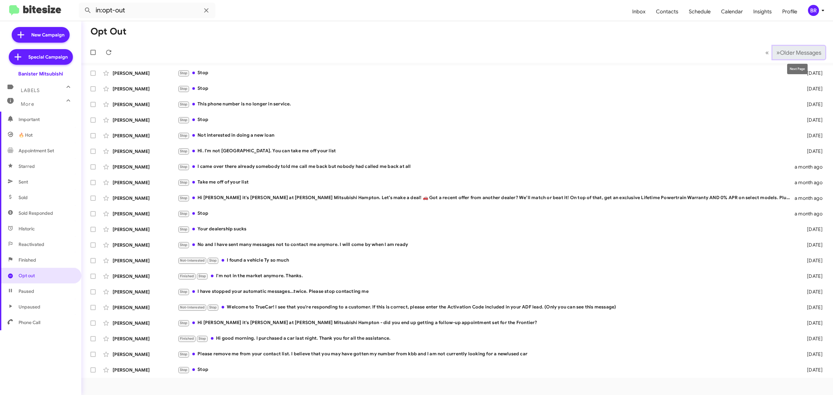
click at [793, 49] on span "Older Messages" at bounding box center [800, 52] width 41 height 7
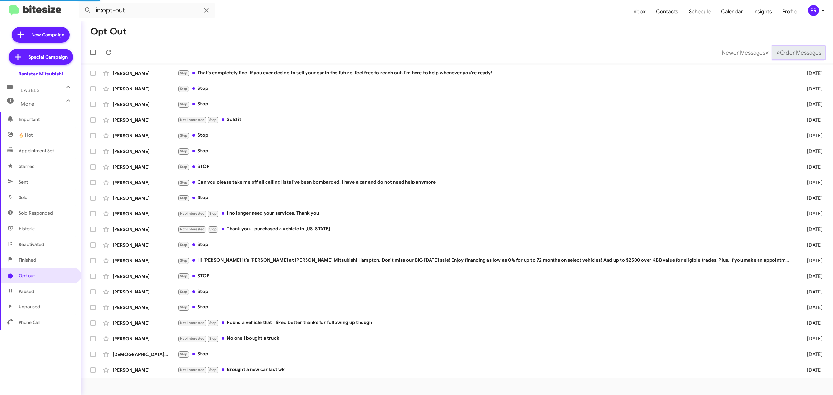
click at [793, 49] on span "Older Messages" at bounding box center [800, 52] width 41 height 7
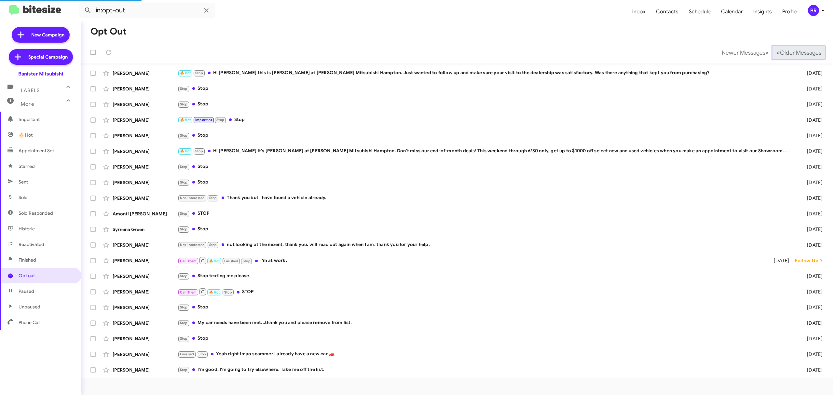
click at [793, 49] on span "Older Messages" at bounding box center [800, 52] width 41 height 7
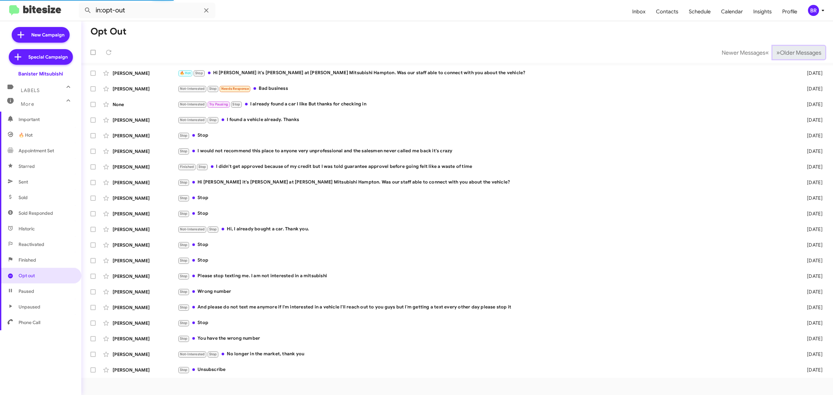
click at [793, 49] on span "Older Messages" at bounding box center [800, 52] width 41 height 7
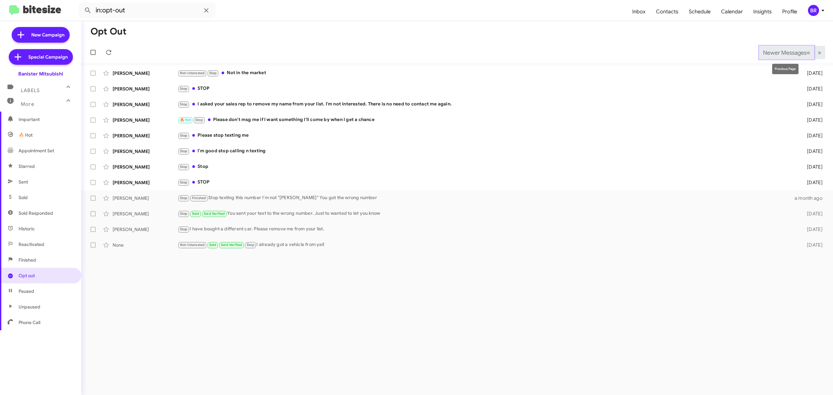
click at [766, 51] on span "Newer Messages" at bounding box center [785, 52] width 44 height 7
click at [774, 54] on span "Newer Messages" at bounding box center [785, 52] width 44 height 7
click at [783, 58] on button "Newer Messages « Previous" at bounding box center [786, 52] width 55 height 13
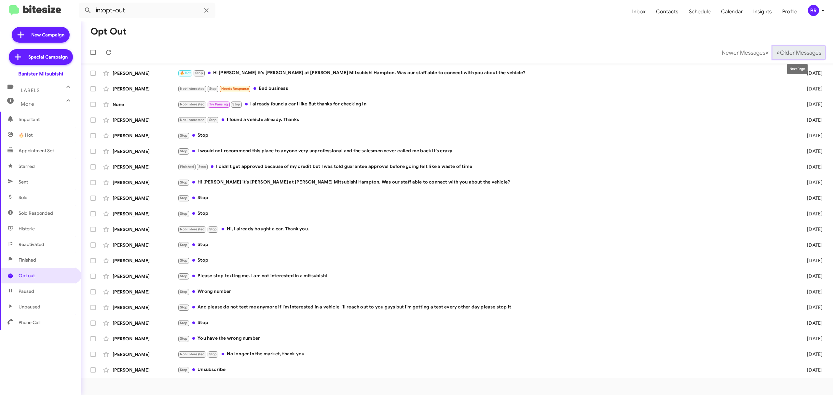
click at [788, 57] on button "» Next Older Messages" at bounding box center [799, 52] width 53 height 13
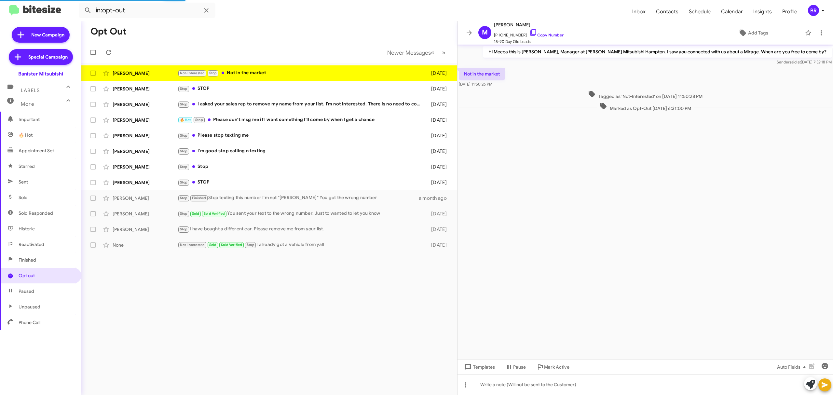
click at [215, 286] on div "Opt Out Newer Messages « Previous » Next [PERSON_NAME] Not-Interested Stop Not …" at bounding box center [269, 208] width 376 height 374
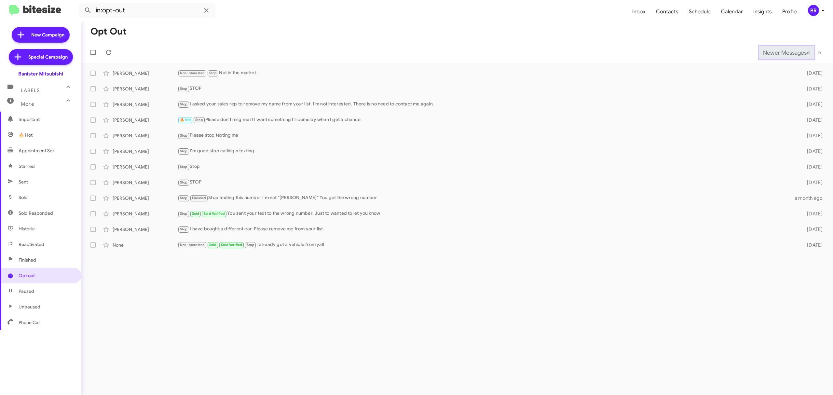
click at [783, 52] on span "Newer Messages" at bounding box center [785, 52] width 44 height 7
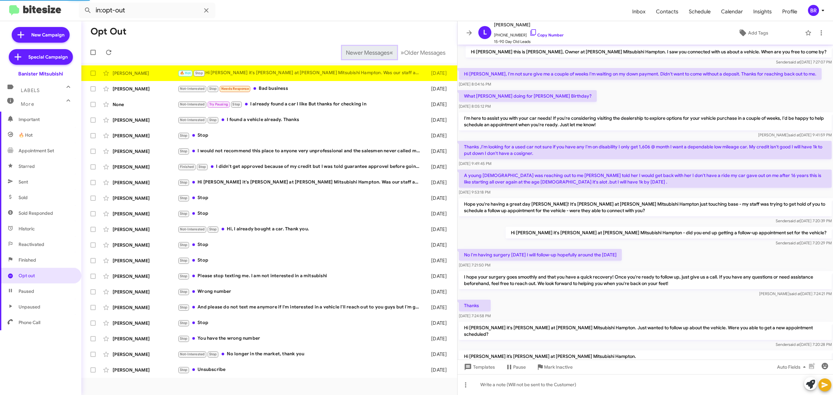
scroll to position [96, 0]
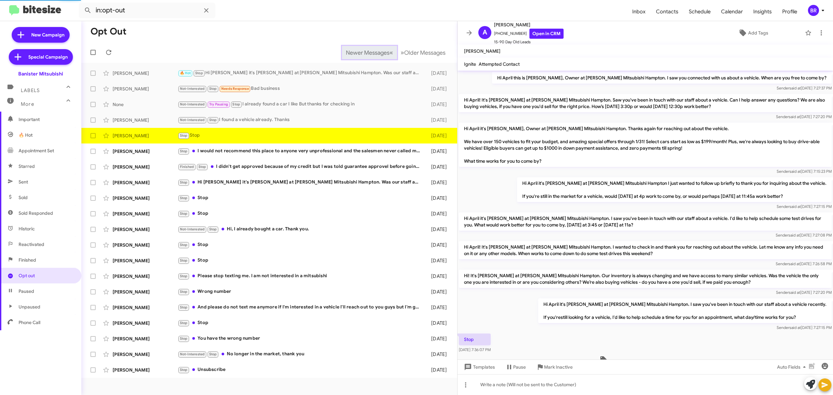
scroll to position [23, 0]
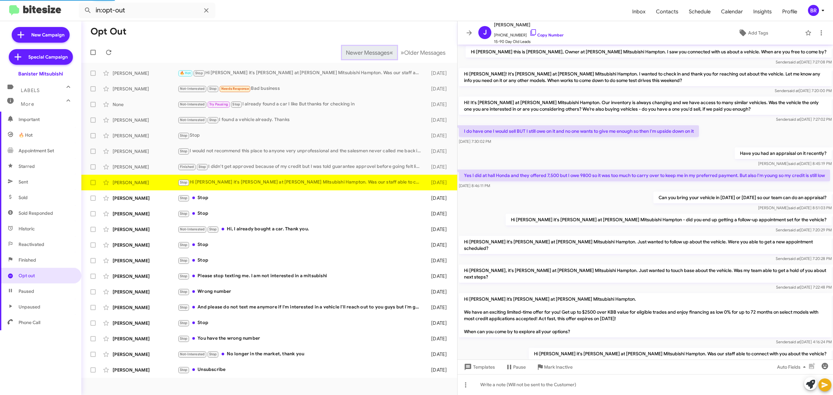
scroll to position [36, 0]
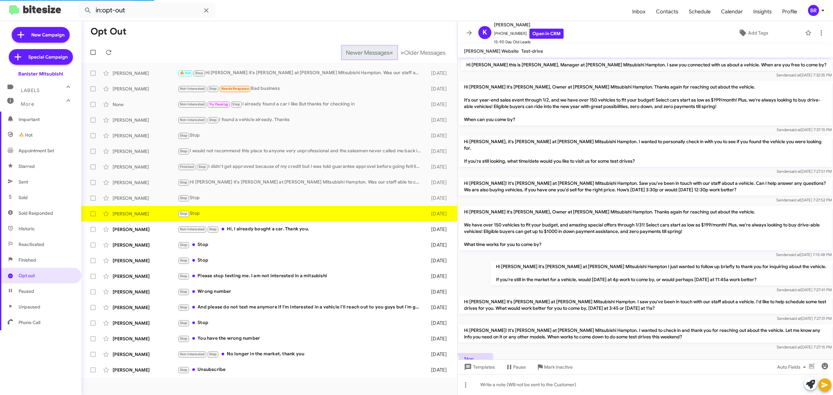
scroll to position [36, 0]
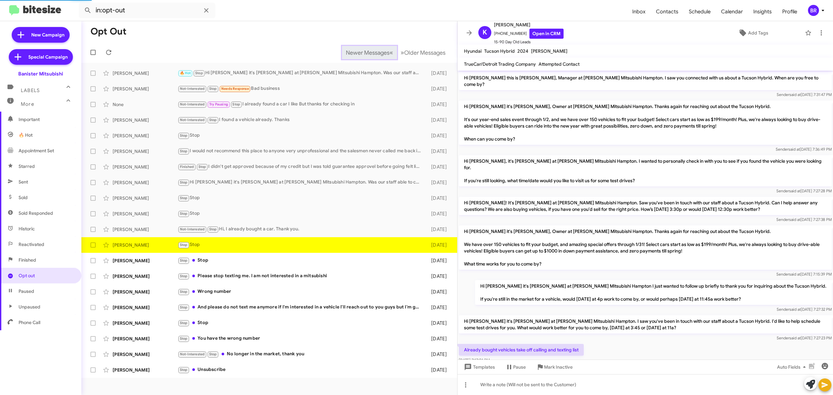
scroll to position [42, 0]
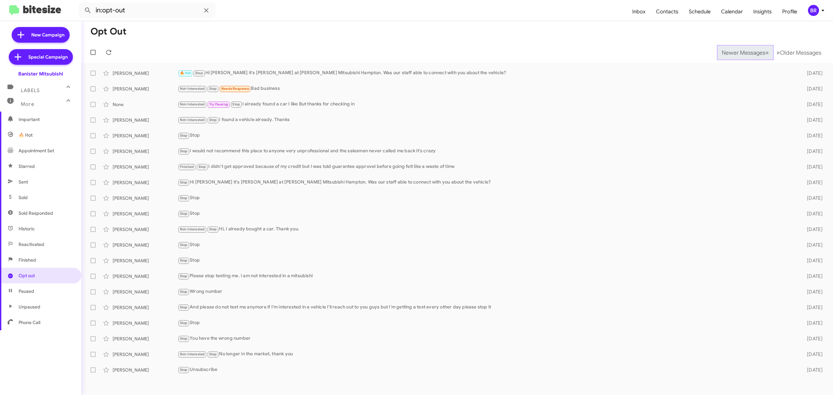
click at [738, 52] on span "Newer Messages" at bounding box center [744, 52] width 44 height 7
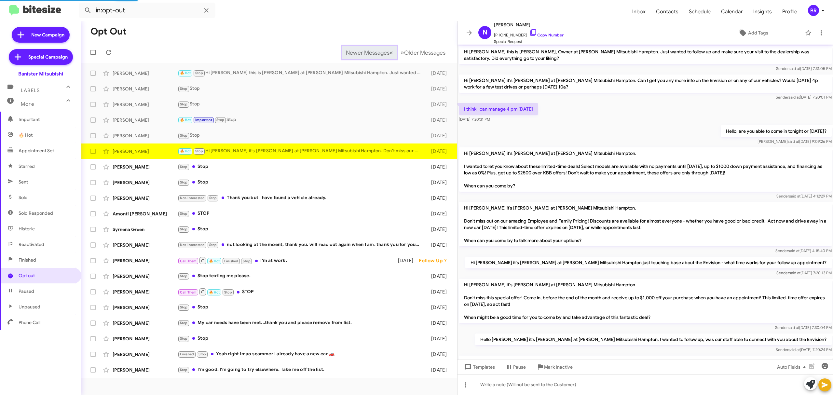
scroll to position [309, 0]
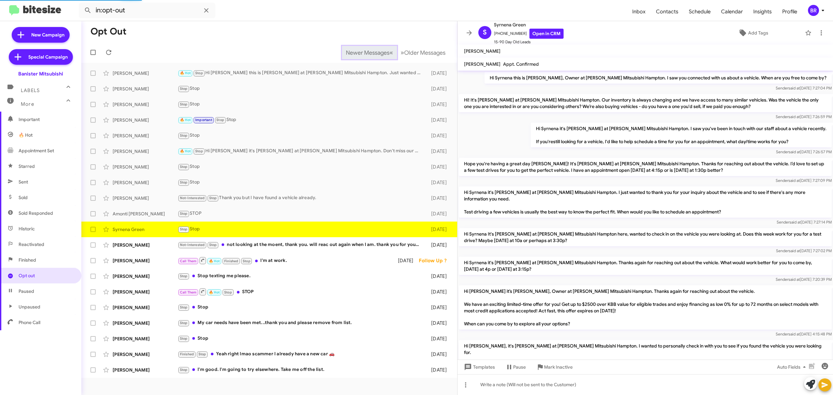
scroll to position [66, 0]
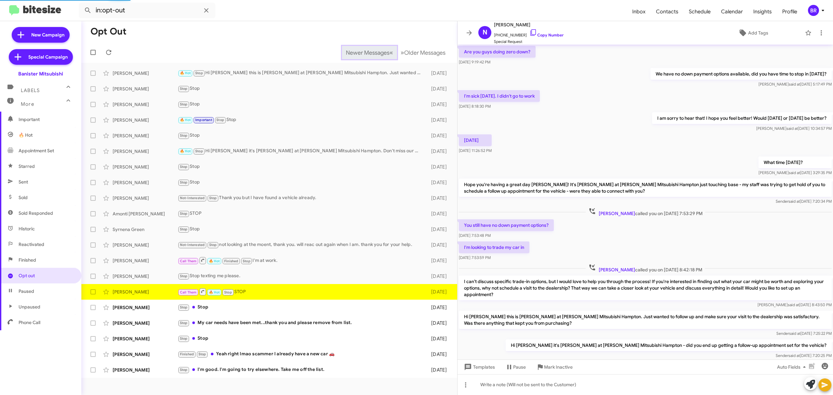
scroll to position [189, 0]
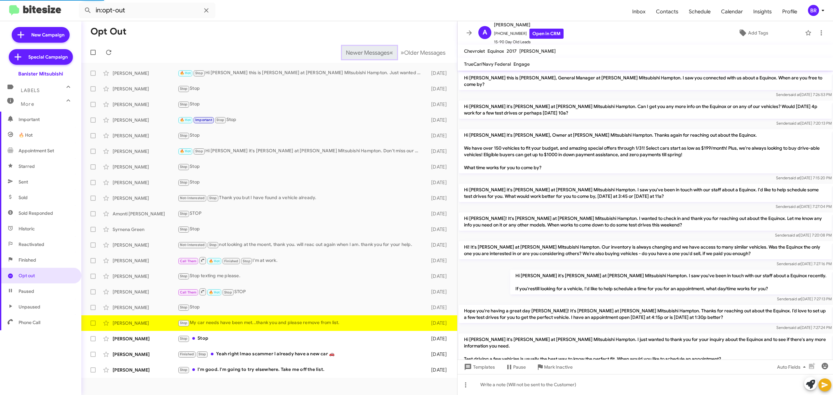
scroll to position [114, 0]
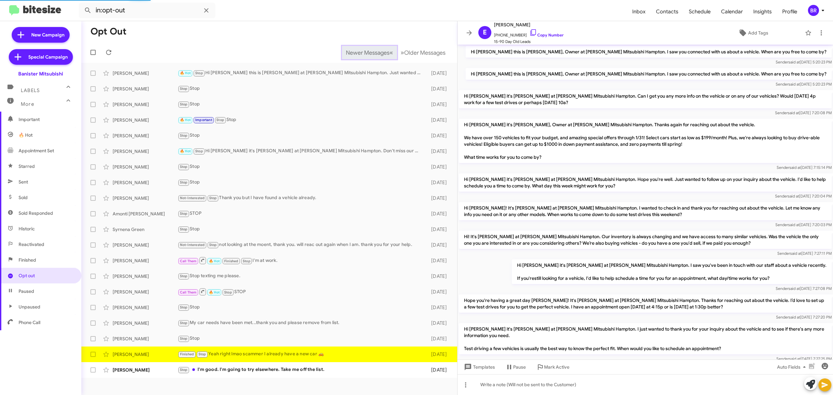
scroll to position [95, 0]
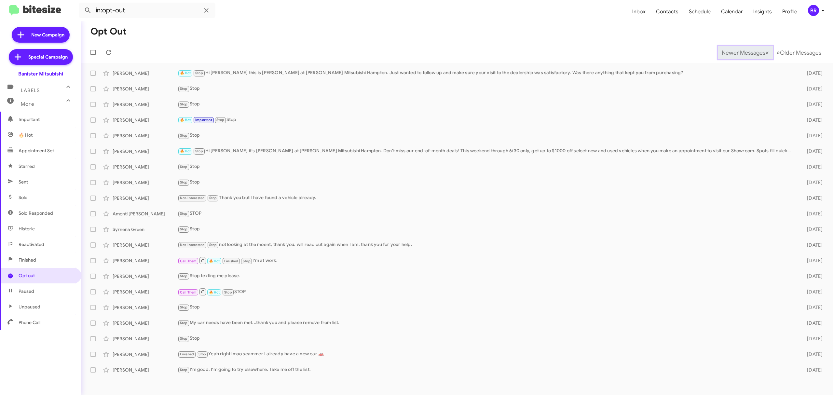
click at [738, 52] on span "Newer Messages" at bounding box center [744, 52] width 44 height 7
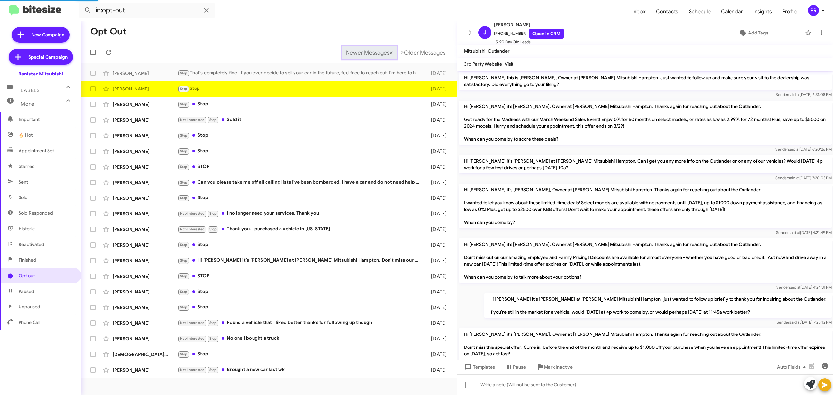
scroll to position [345, 0]
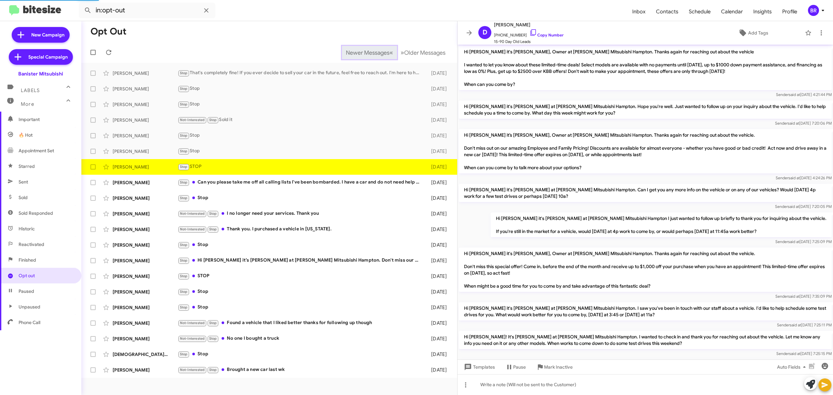
scroll to position [219, 0]
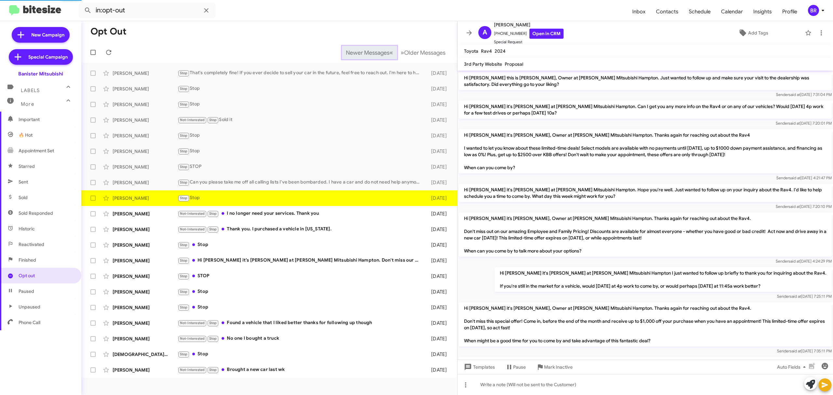
scroll to position [215, 0]
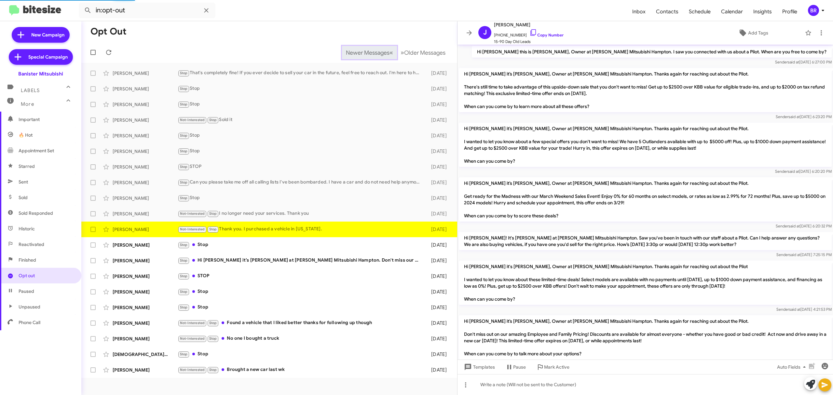
scroll to position [292, 0]
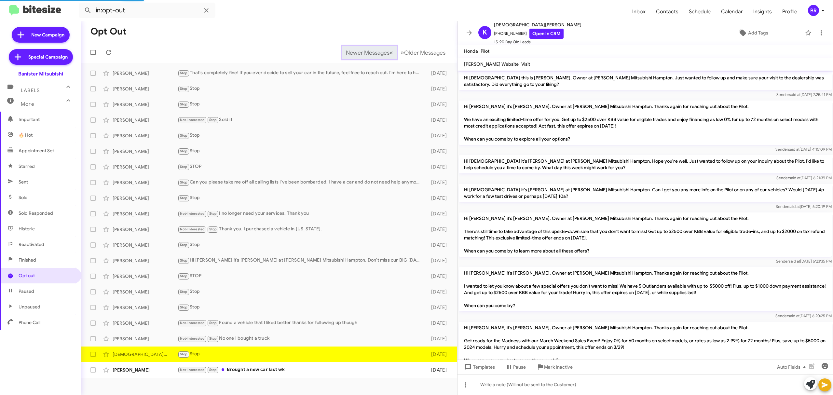
scroll to position [331, 0]
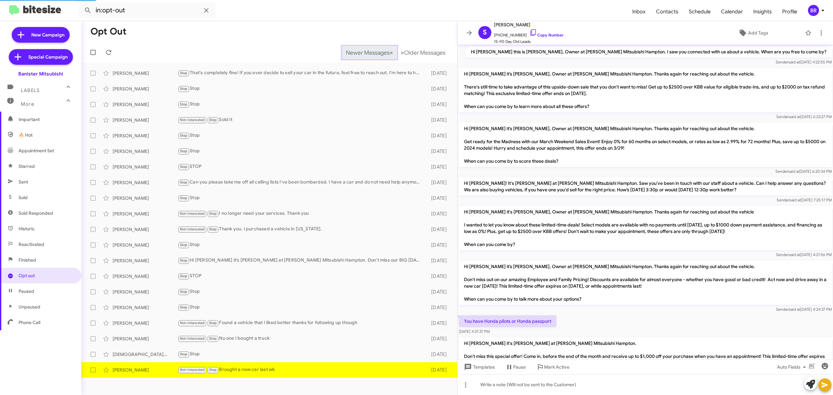
scroll to position [119, 0]
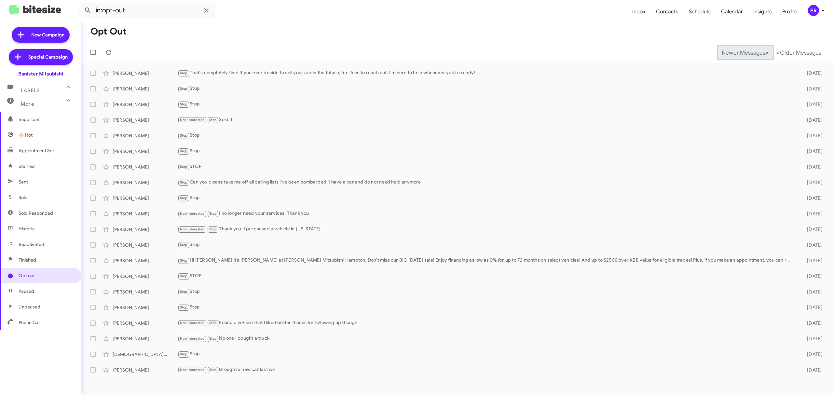
click at [738, 52] on span "Newer Messages" at bounding box center [744, 52] width 44 height 7
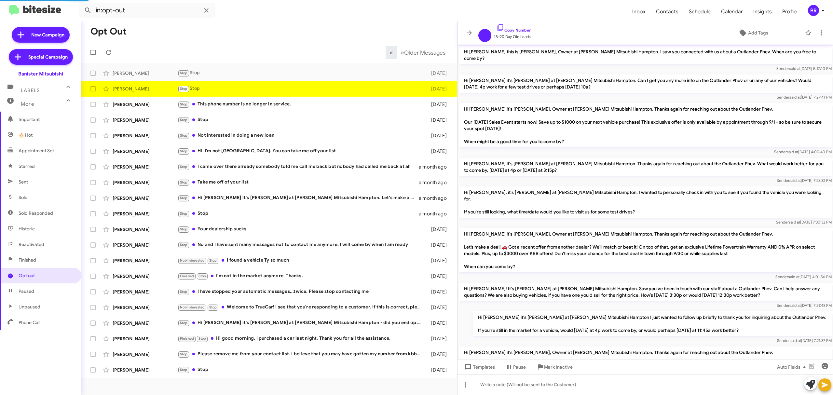
scroll to position [96, 0]
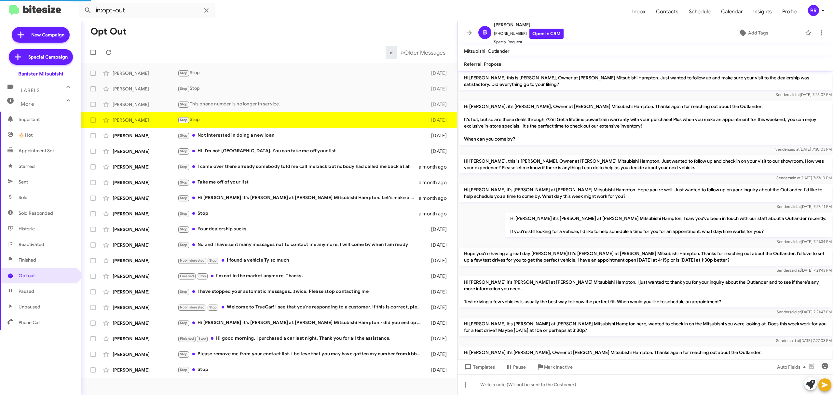
scroll to position [202, 0]
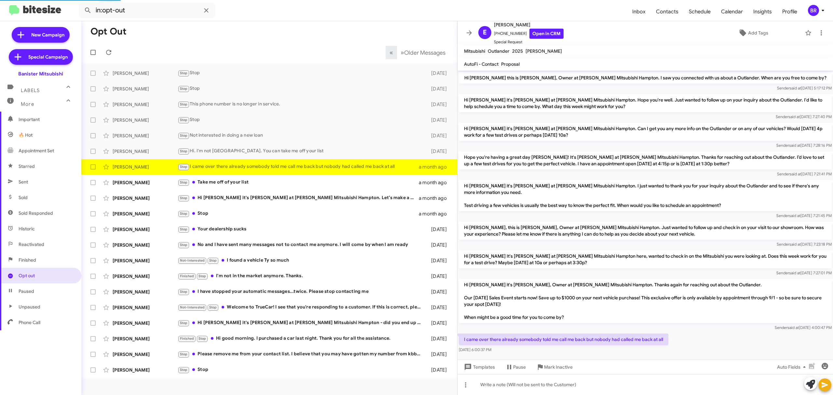
scroll to position [9, 0]
